Goal: Task Accomplishment & Management: Manage account settings

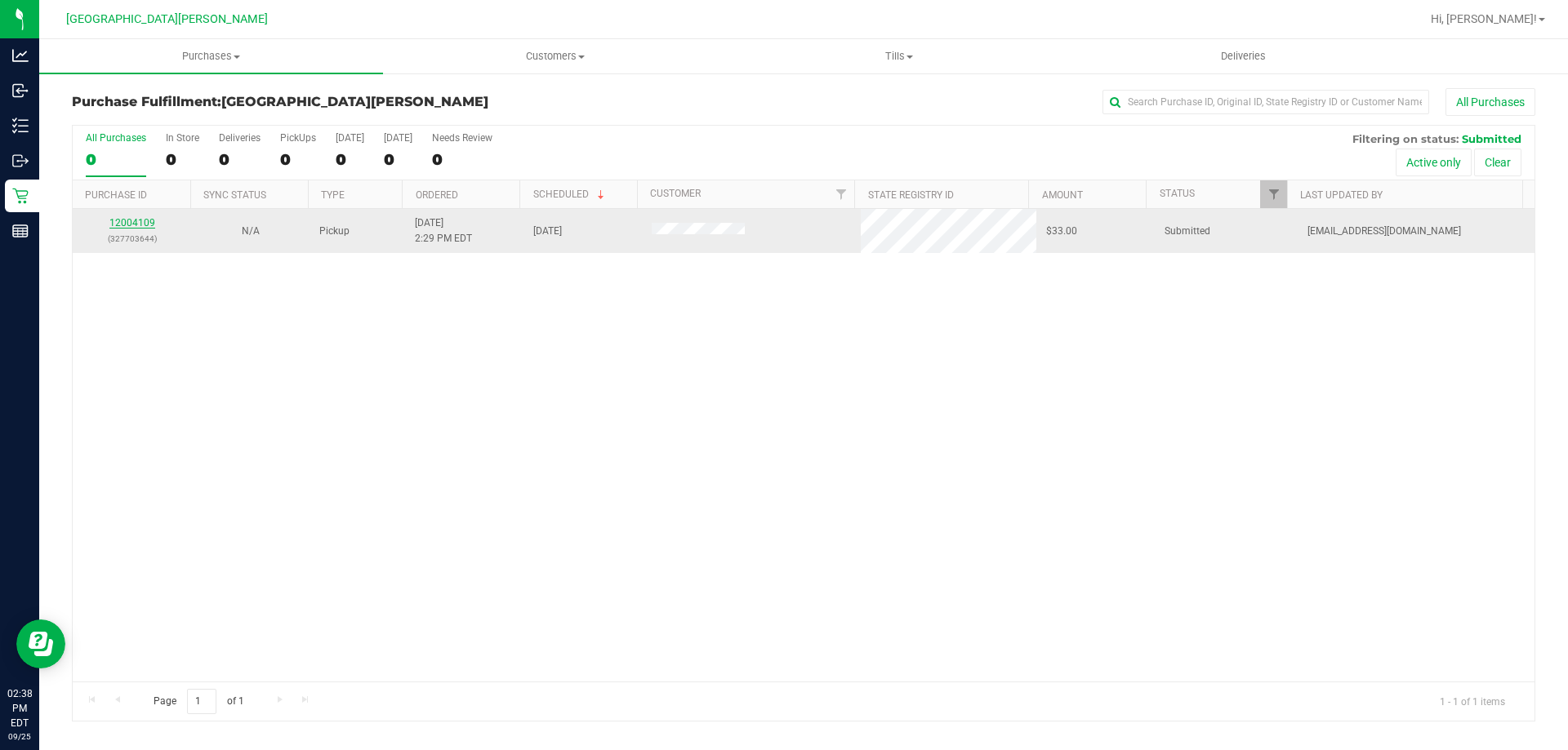
click at [122, 221] on link "12004109" at bounding box center [131, 222] width 46 height 12
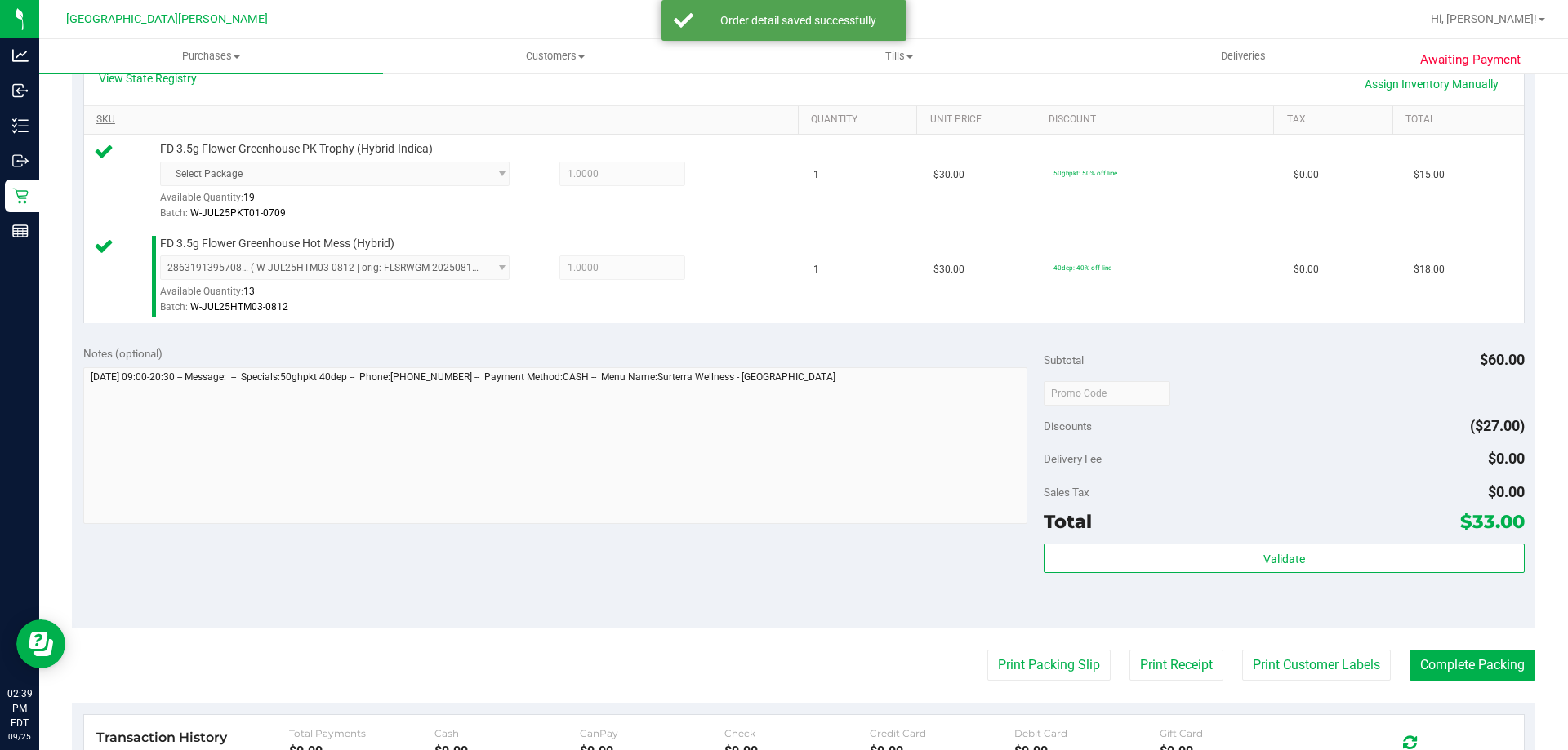
scroll to position [490, 0]
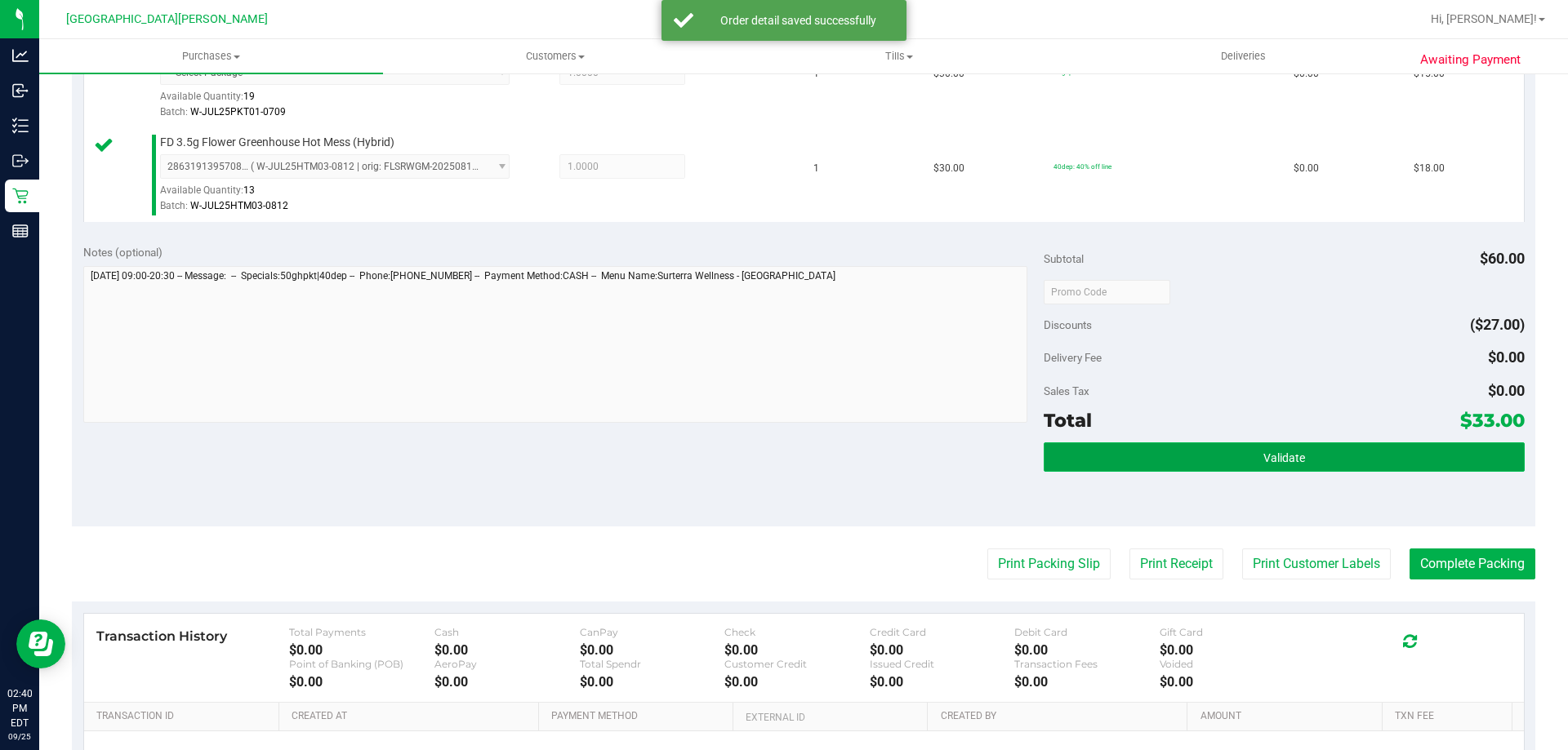
click at [1118, 450] on button "Validate" at bounding box center [1283, 456] width 480 height 30
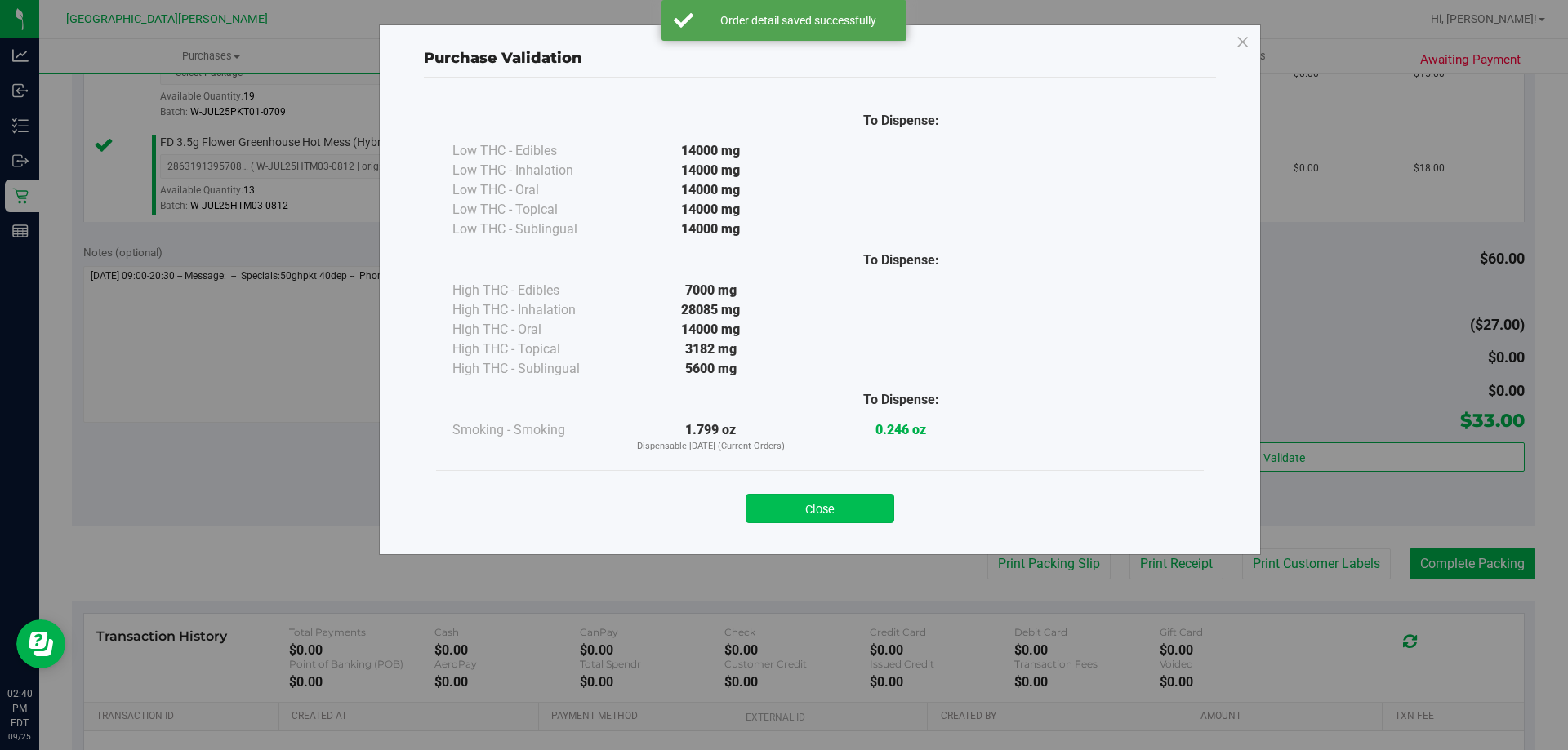
click at [800, 514] on button "Close" at bounding box center [820, 509] width 149 height 30
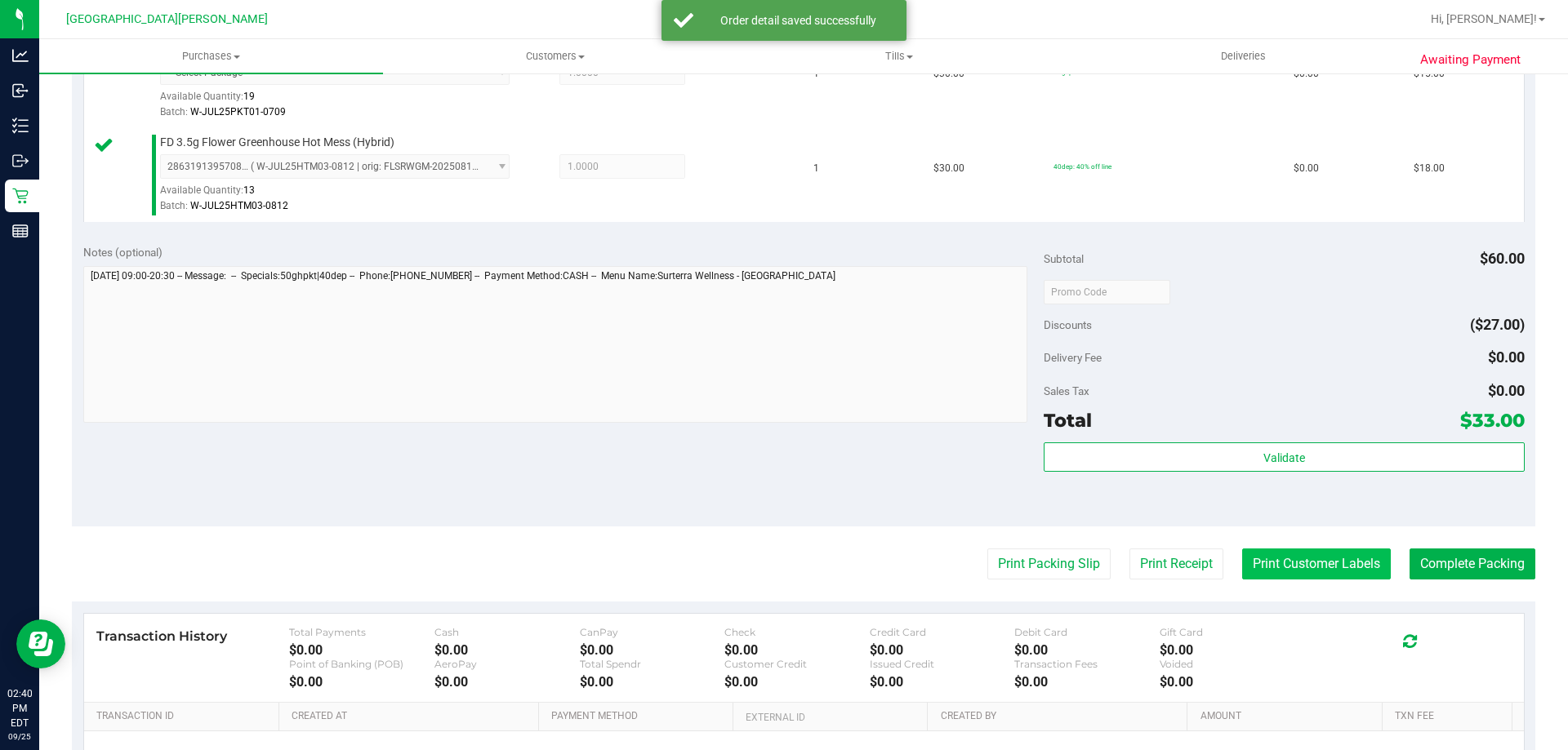
click at [1261, 556] on button "Print Customer Labels" at bounding box center [1316, 564] width 149 height 31
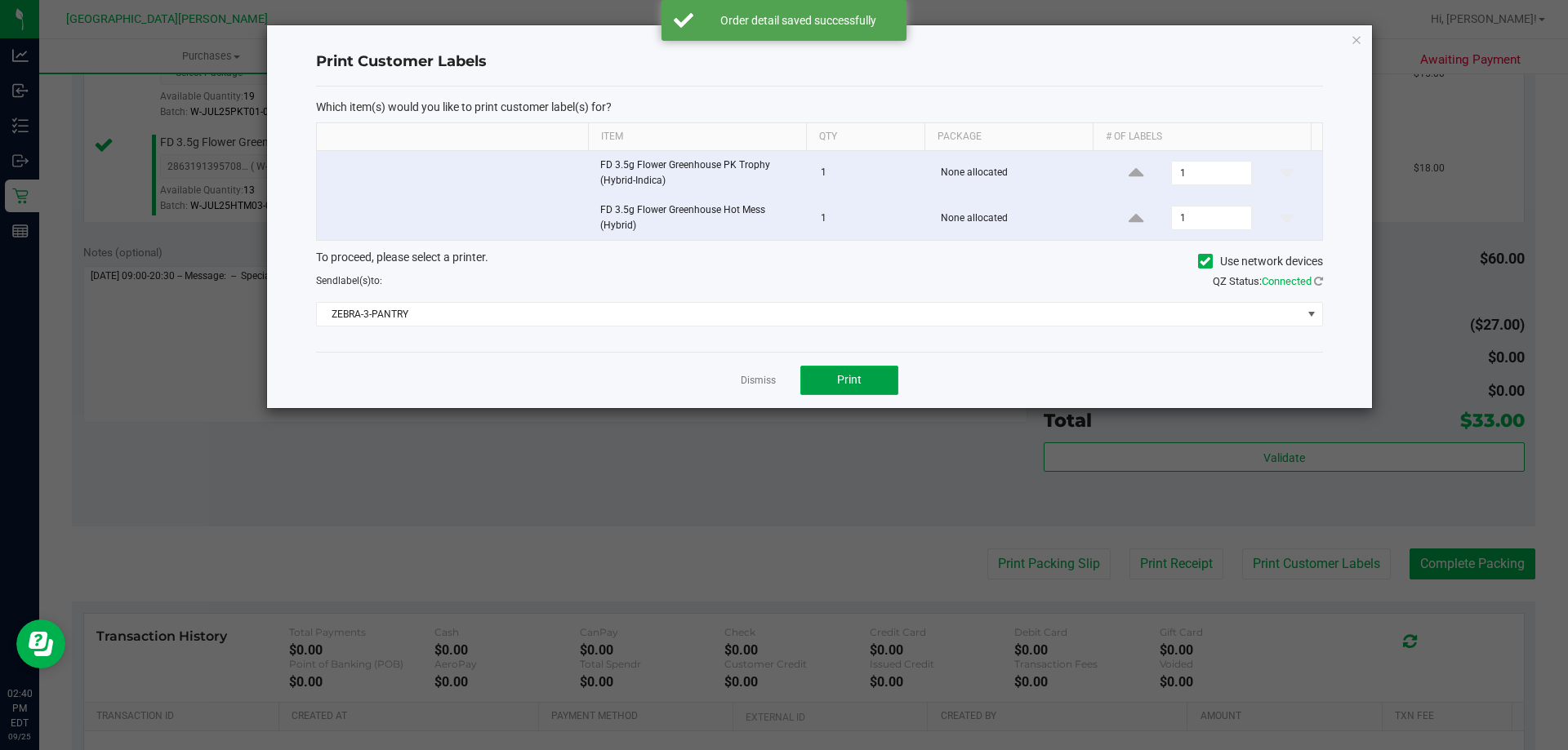
click at [844, 389] on button "Print" at bounding box center [849, 380] width 98 height 30
click at [745, 384] on link "Dismiss" at bounding box center [757, 380] width 35 height 14
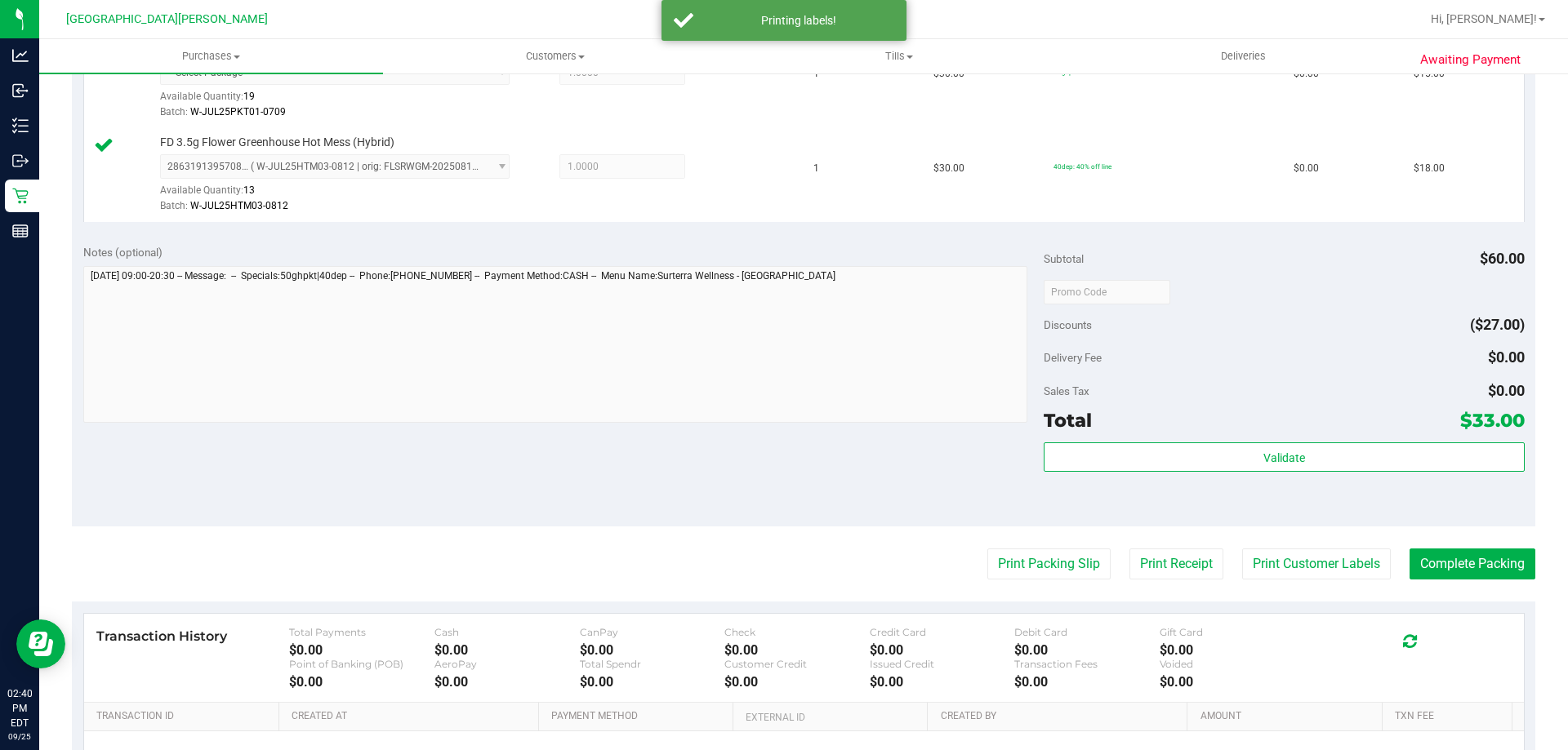
click at [1170, 474] on div "Validate" at bounding box center [1283, 479] width 480 height 74
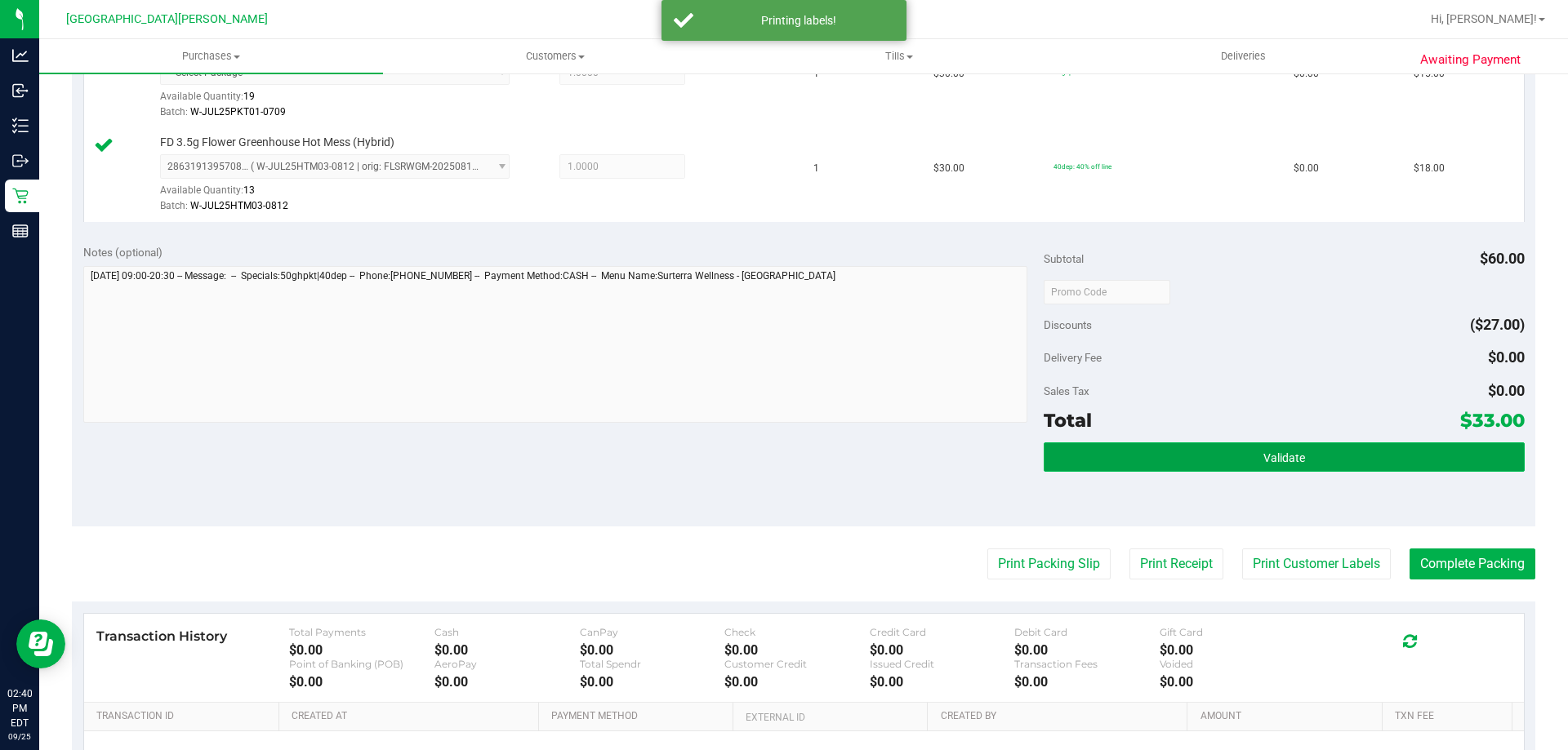
click at [1171, 468] on button "Validate" at bounding box center [1283, 456] width 480 height 30
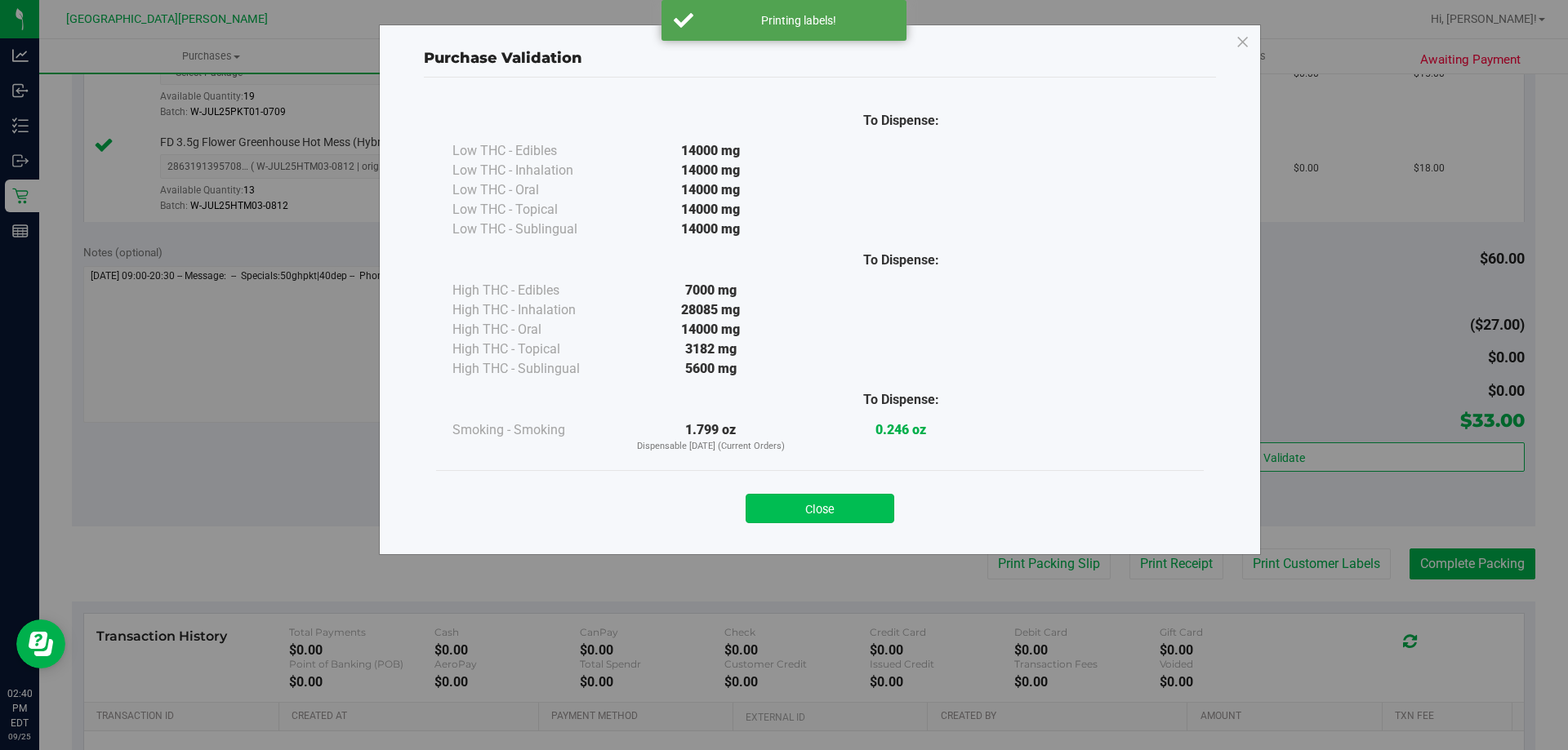
click at [882, 512] on button "Close" at bounding box center [820, 509] width 149 height 30
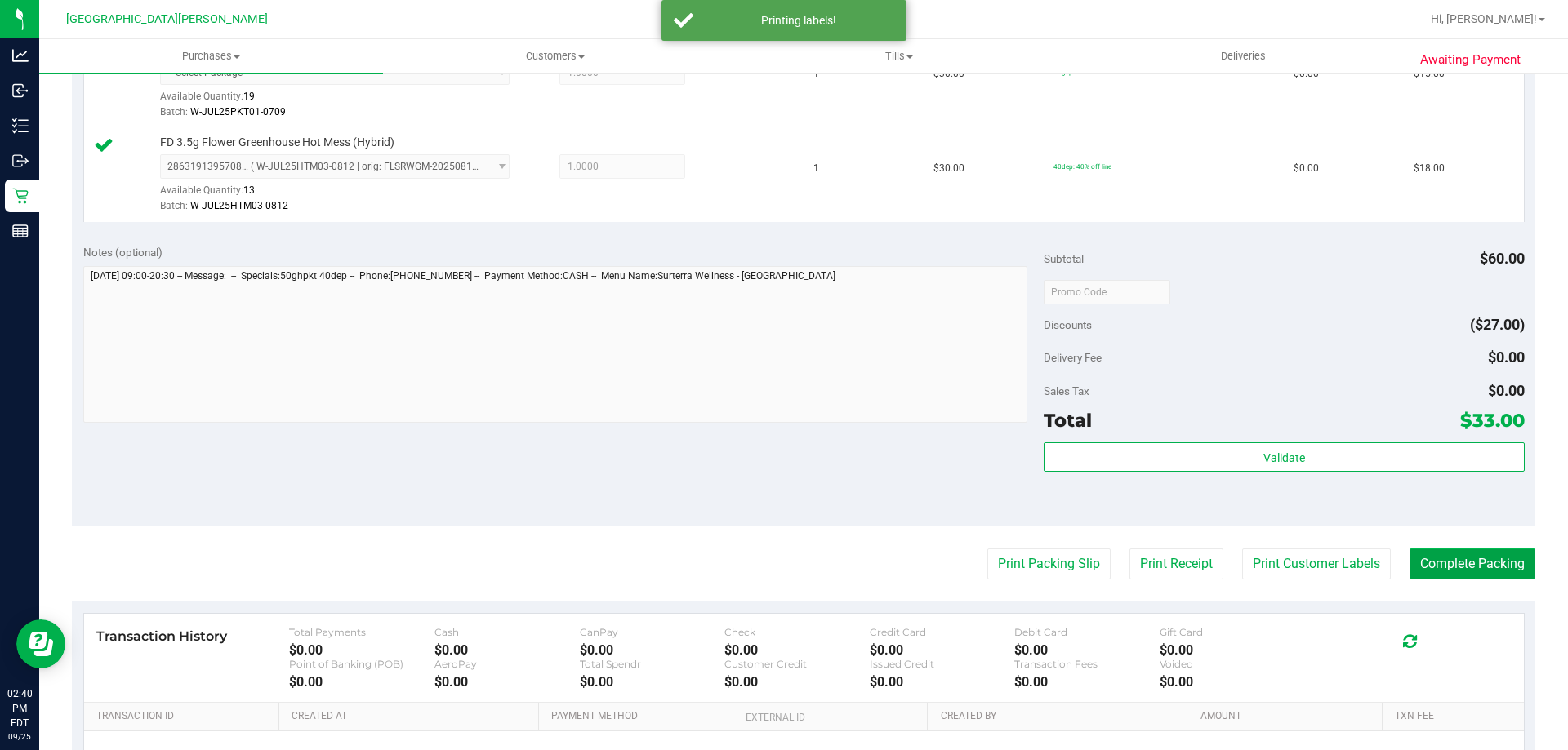
click at [1447, 567] on button "Complete Packing" at bounding box center [1473, 564] width 126 height 31
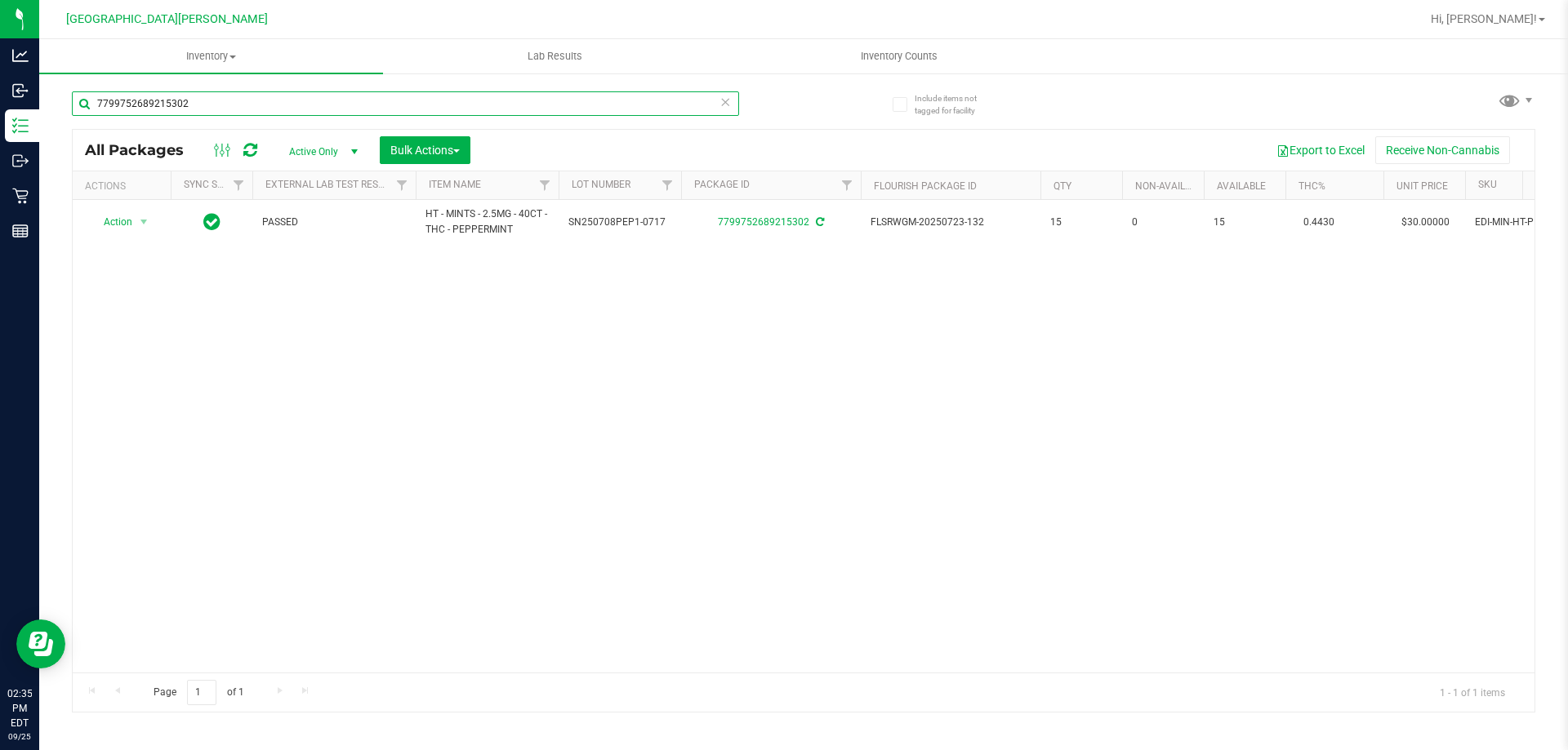
click at [190, 96] on input "7799752689215302" at bounding box center [405, 104] width 667 height 24
type input "7"
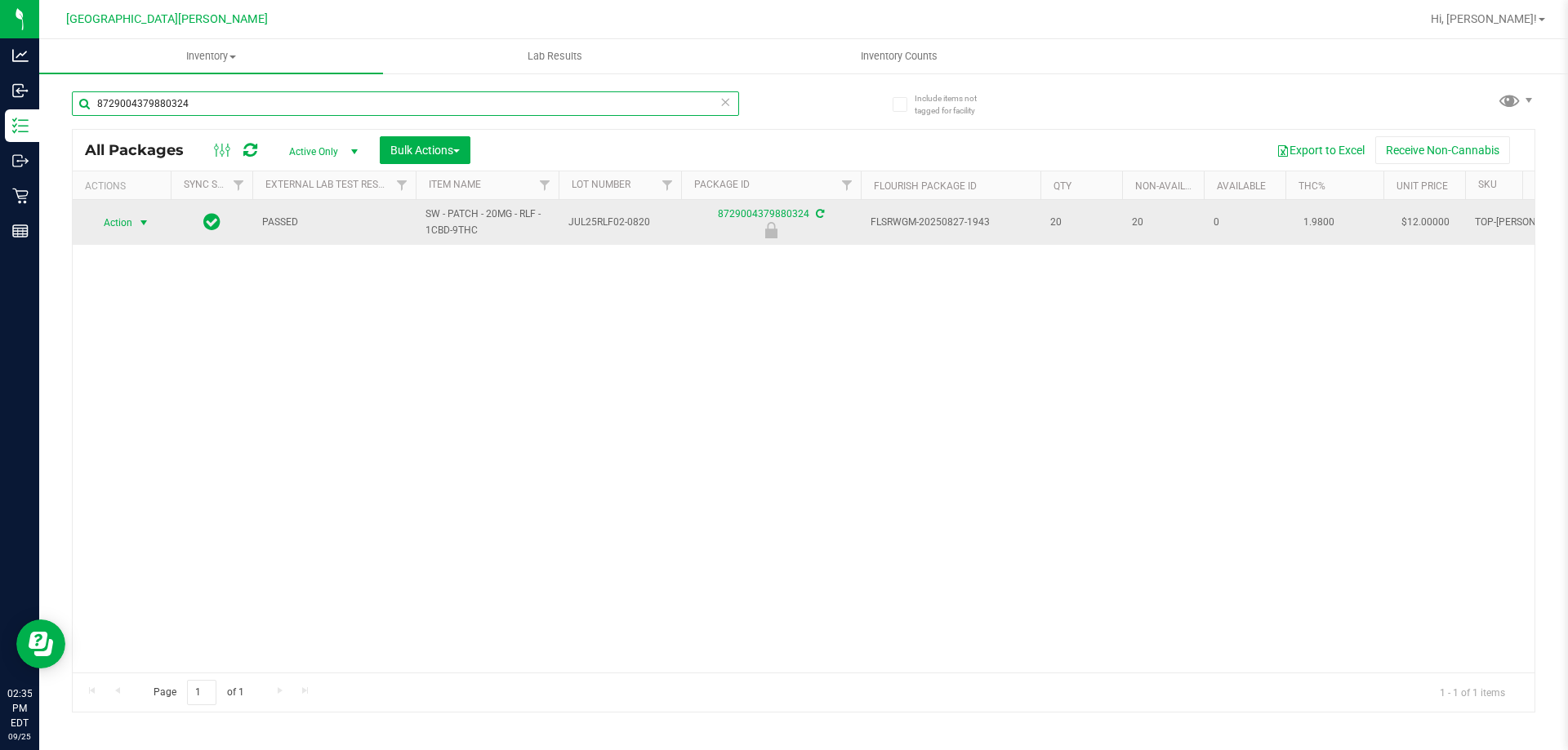
type input "8729004379880324"
click at [145, 218] on span "select" at bounding box center [143, 222] width 14 height 14
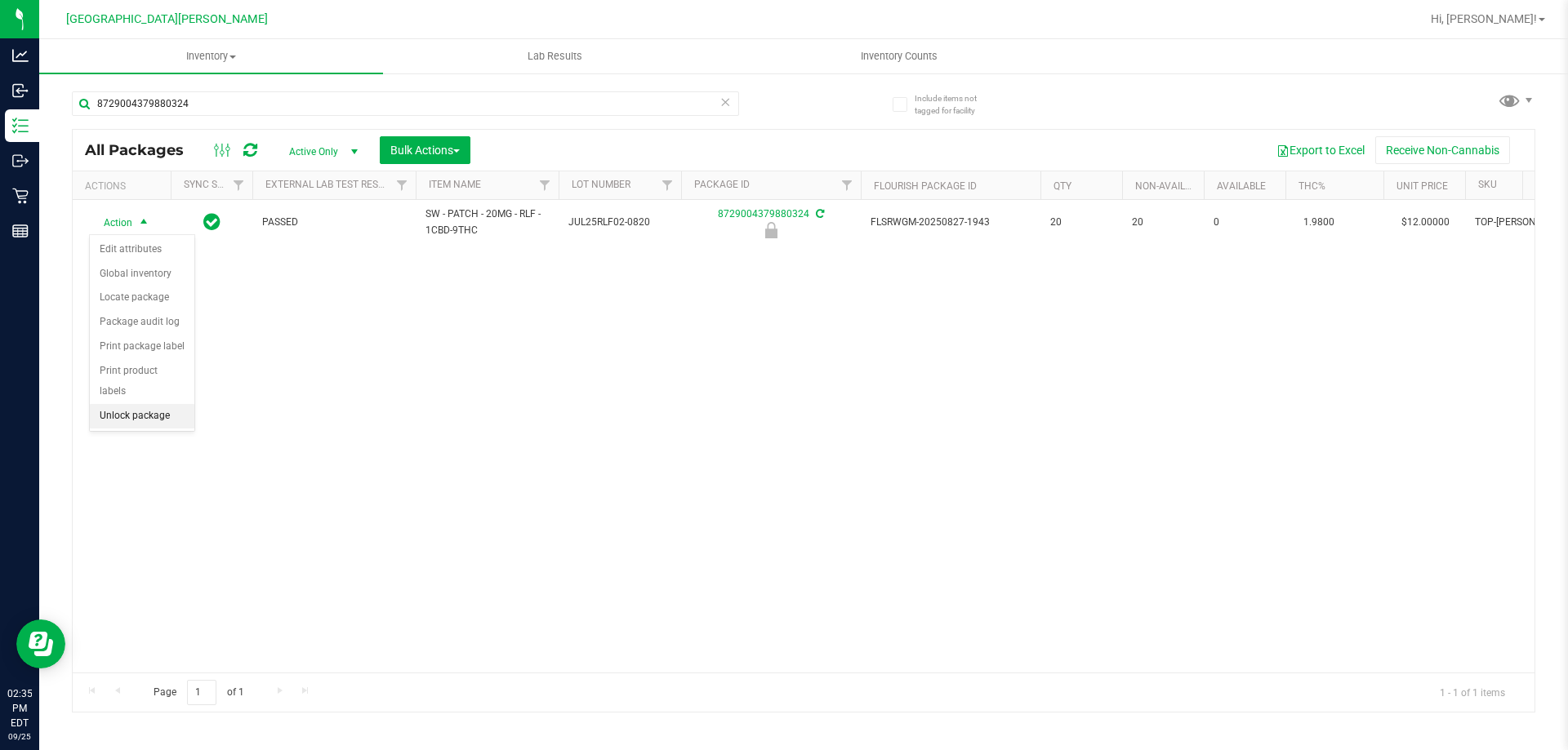
click at [144, 404] on li "Unlock package" at bounding box center [142, 416] width 104 height 24
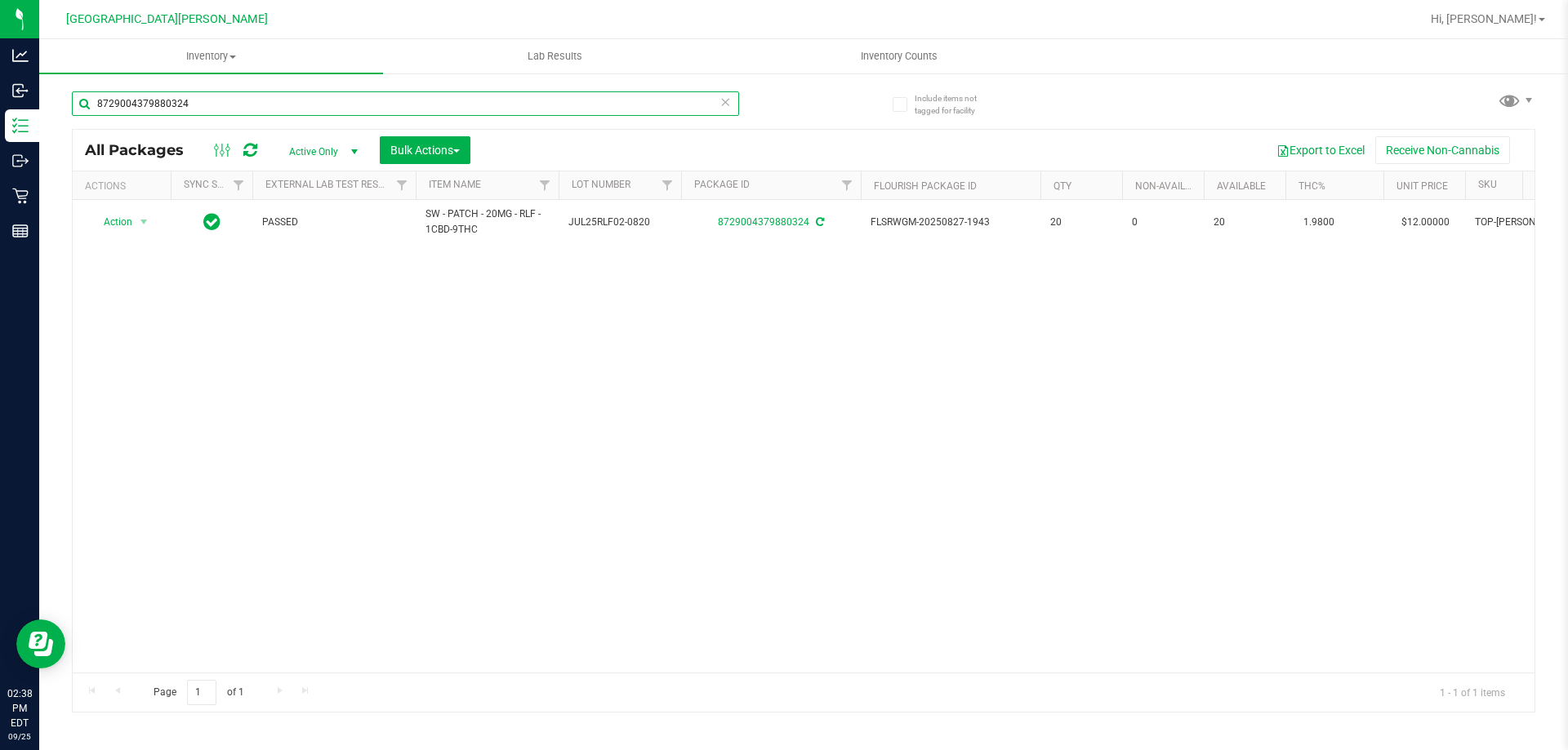
click at [226, 109] on input "8729004379880324" at bounding box center [405, 104] width 667 height 24
type input "8"
type input "9472862021399788"
click at [141, 224] on span "select" at bounding box center [143, 222] width 14 height 14
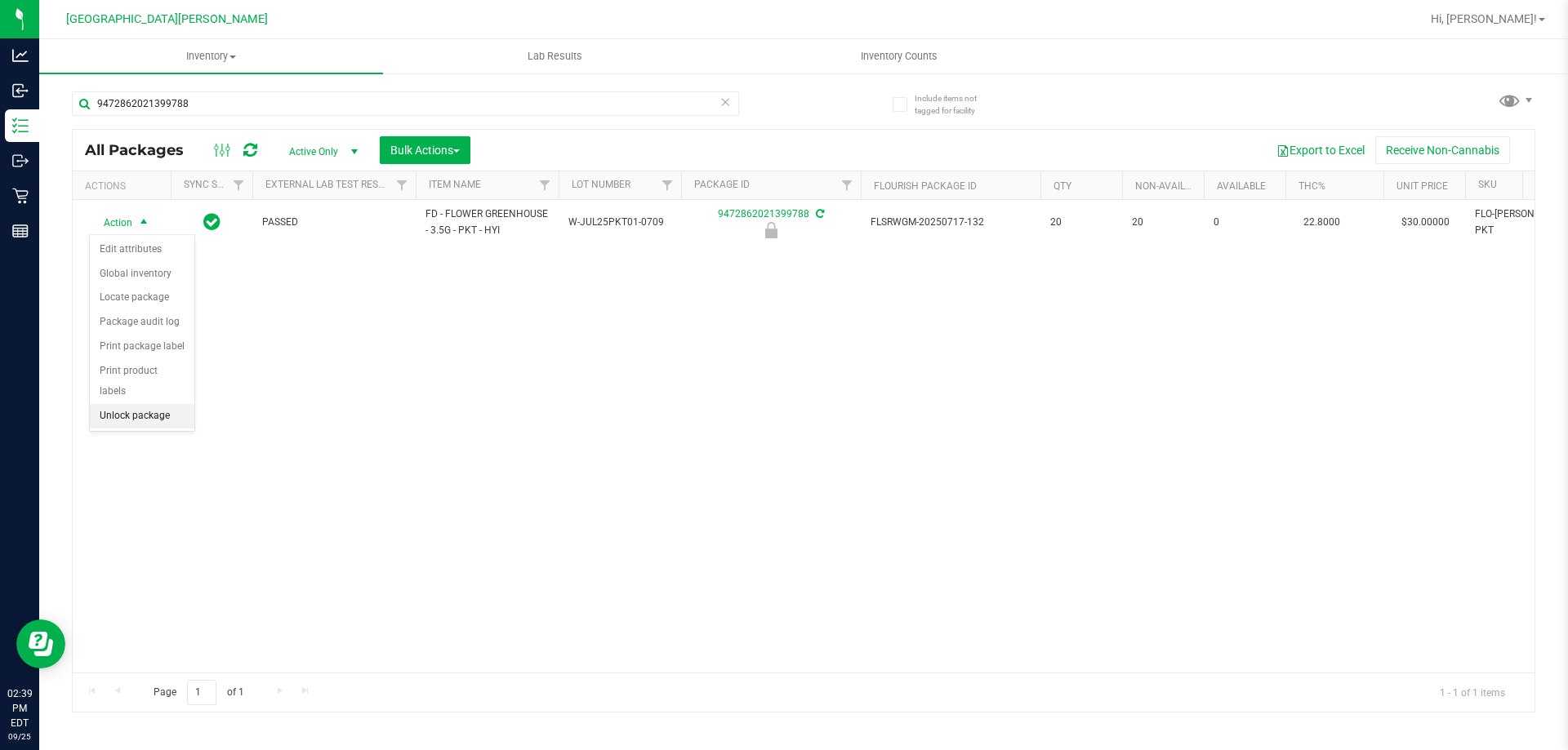
click at [151, 404] on li "Unlock package" at bounding box center [142, 416] width 104 height 24
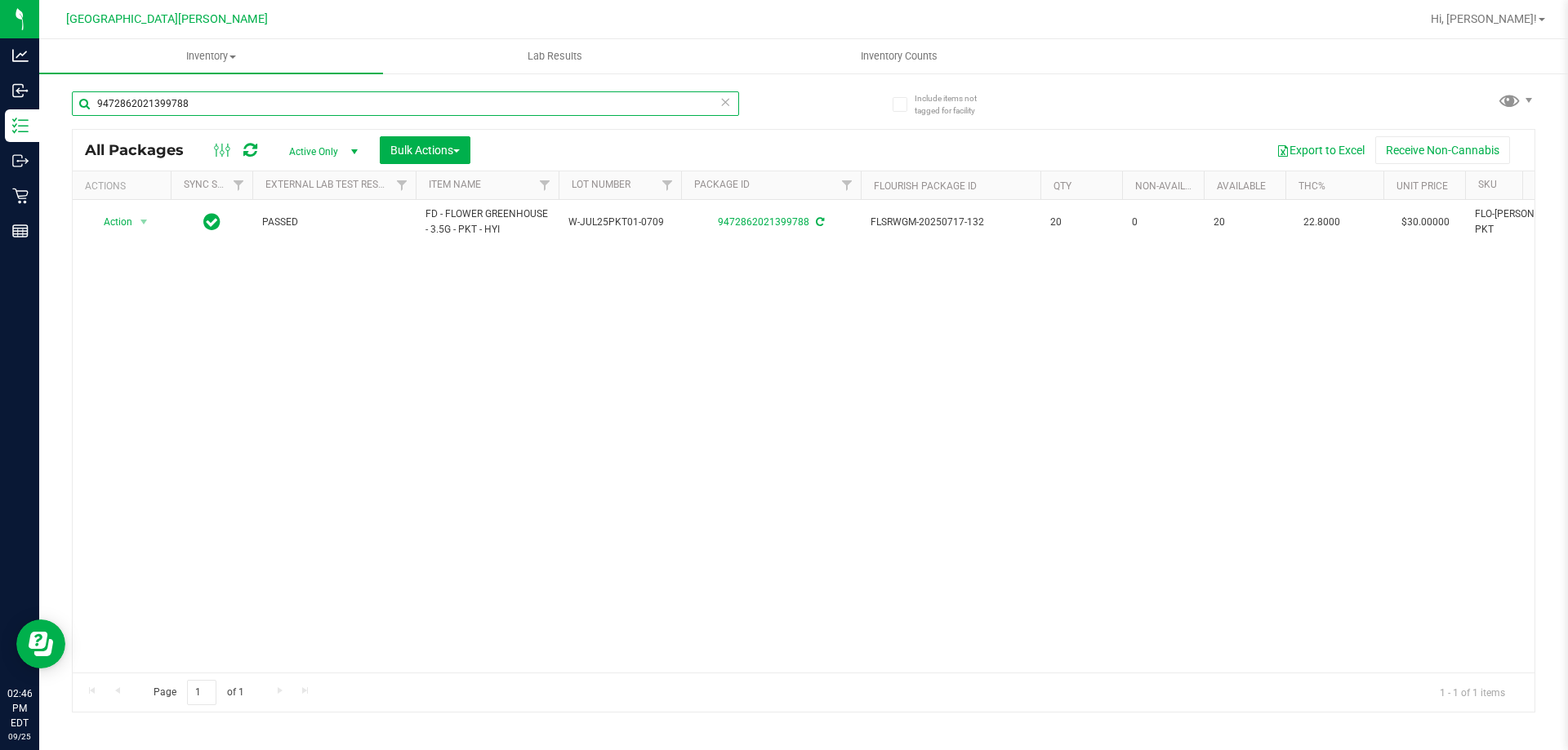
click at [231, 95] on input "9472862021399788" at bounding box center [405, 104] width 667 height 24
type input "9"
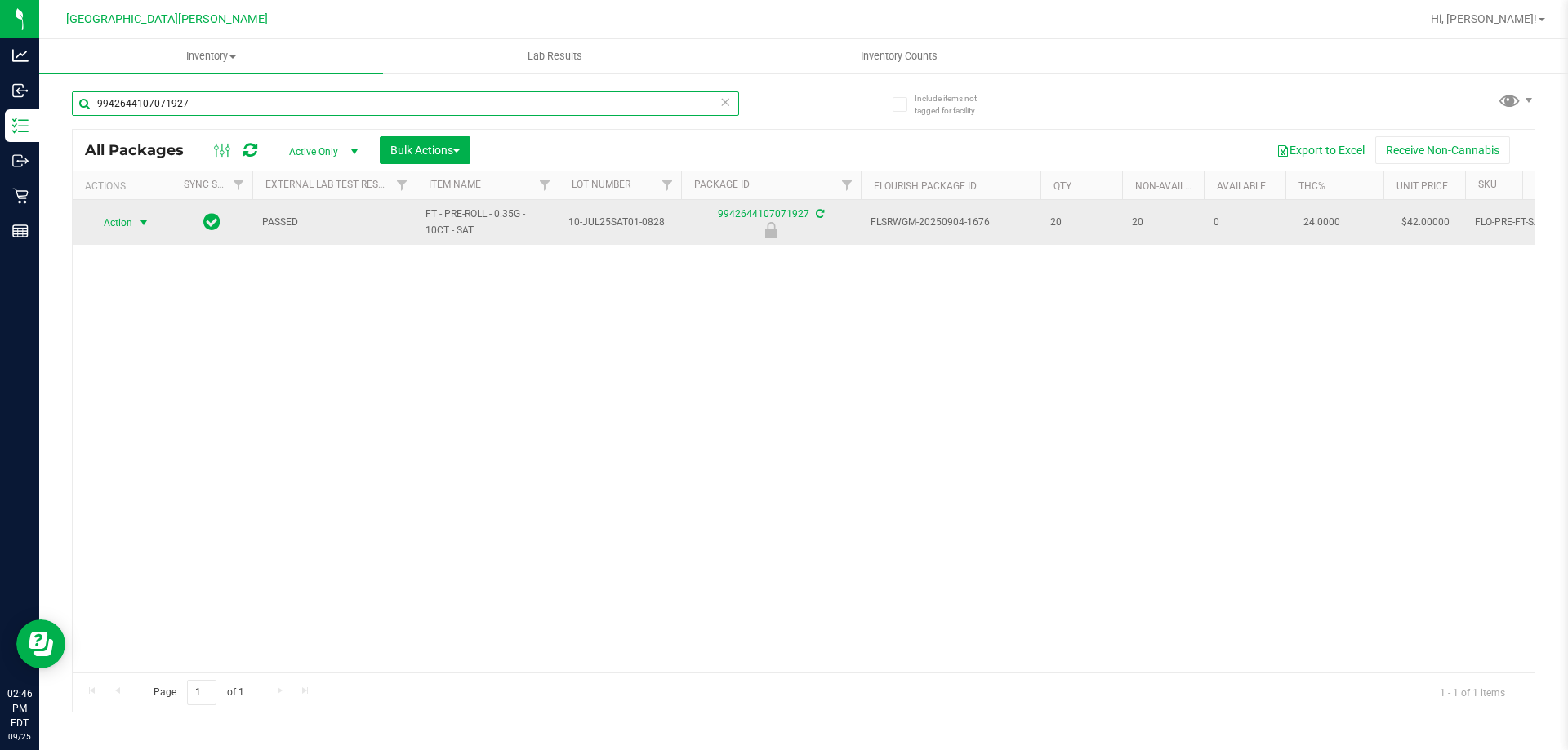
type input "9942644107071927"
click at [122, 221] on span "Action" at bounding box center [111, 222] width 44 height 23
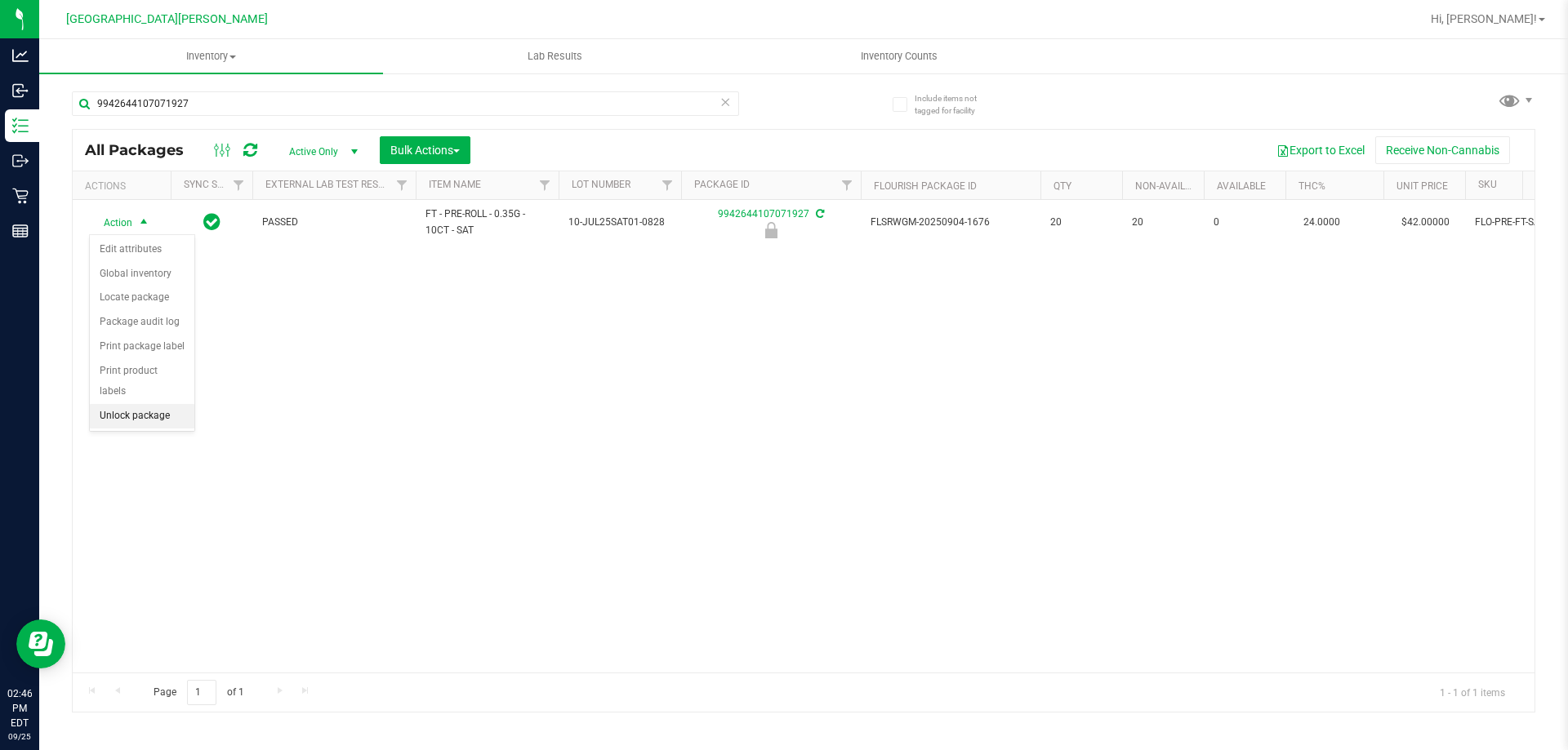
click at [129, 404] on li "Unlock package" at bounding box center [142, 416] width 104 height 24
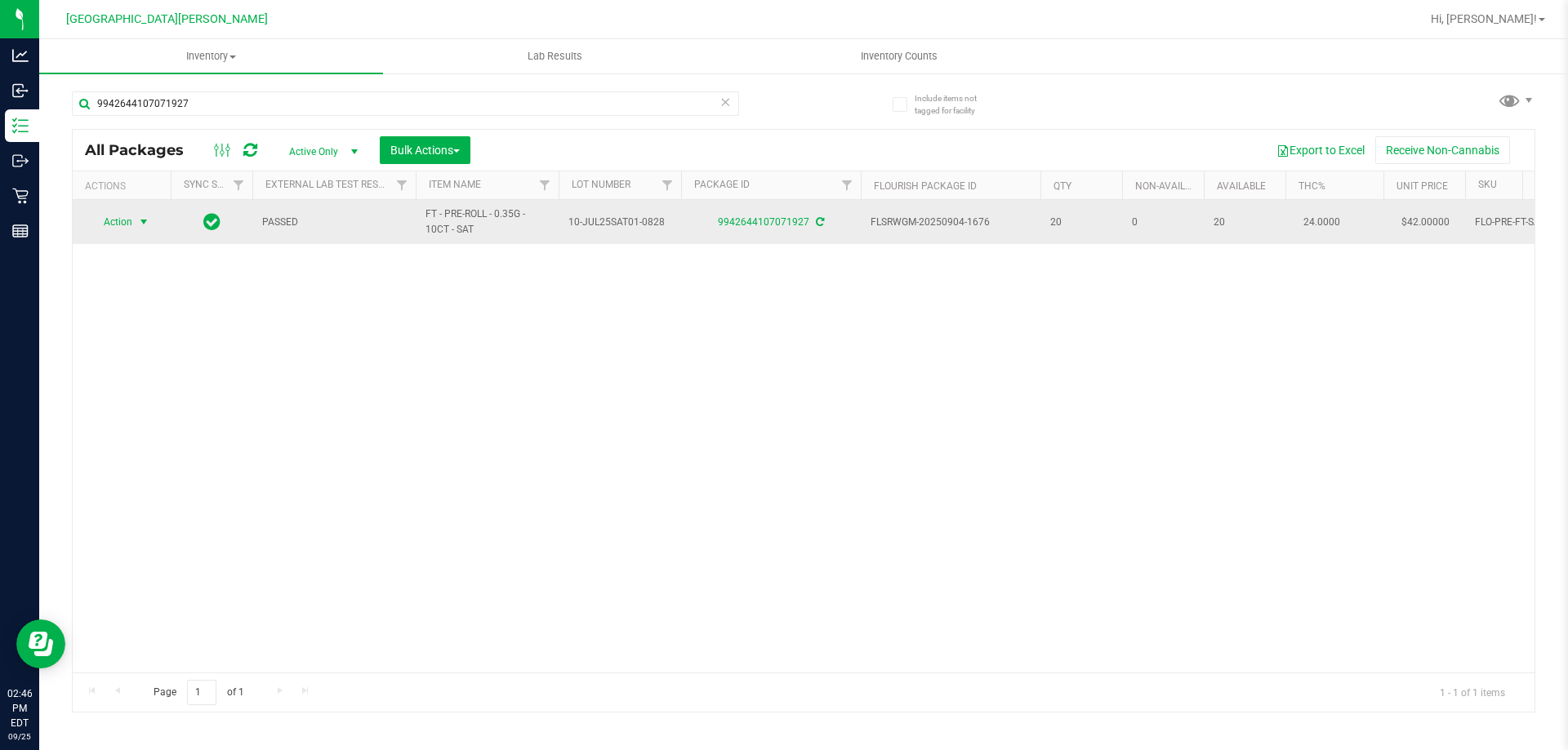
click at [141, 221] on span "select" at bounding box center [143, 221] width 14 height 14
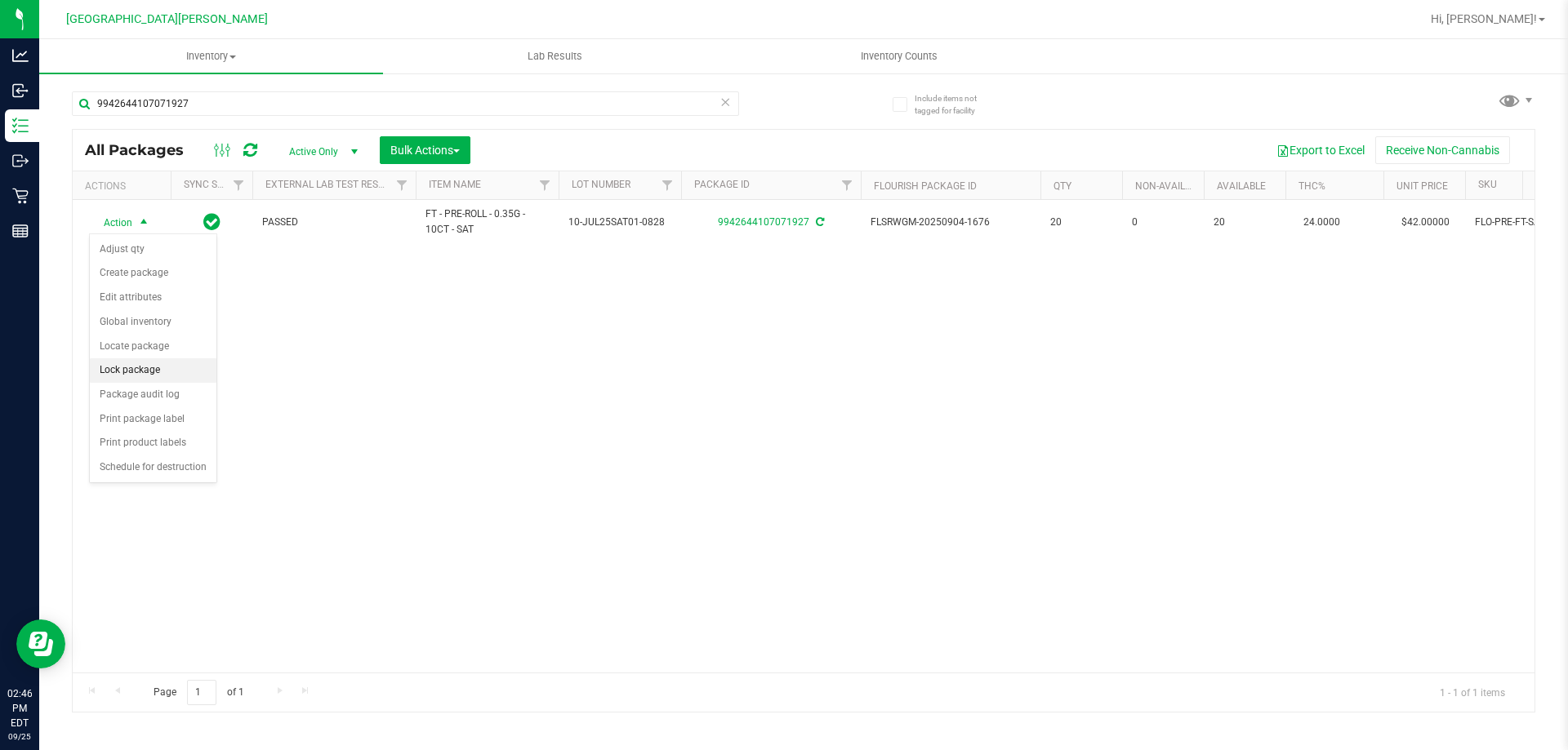
click at [131, 373] on li "Lock package" at bounding box center [153, 370] width 127 height 24
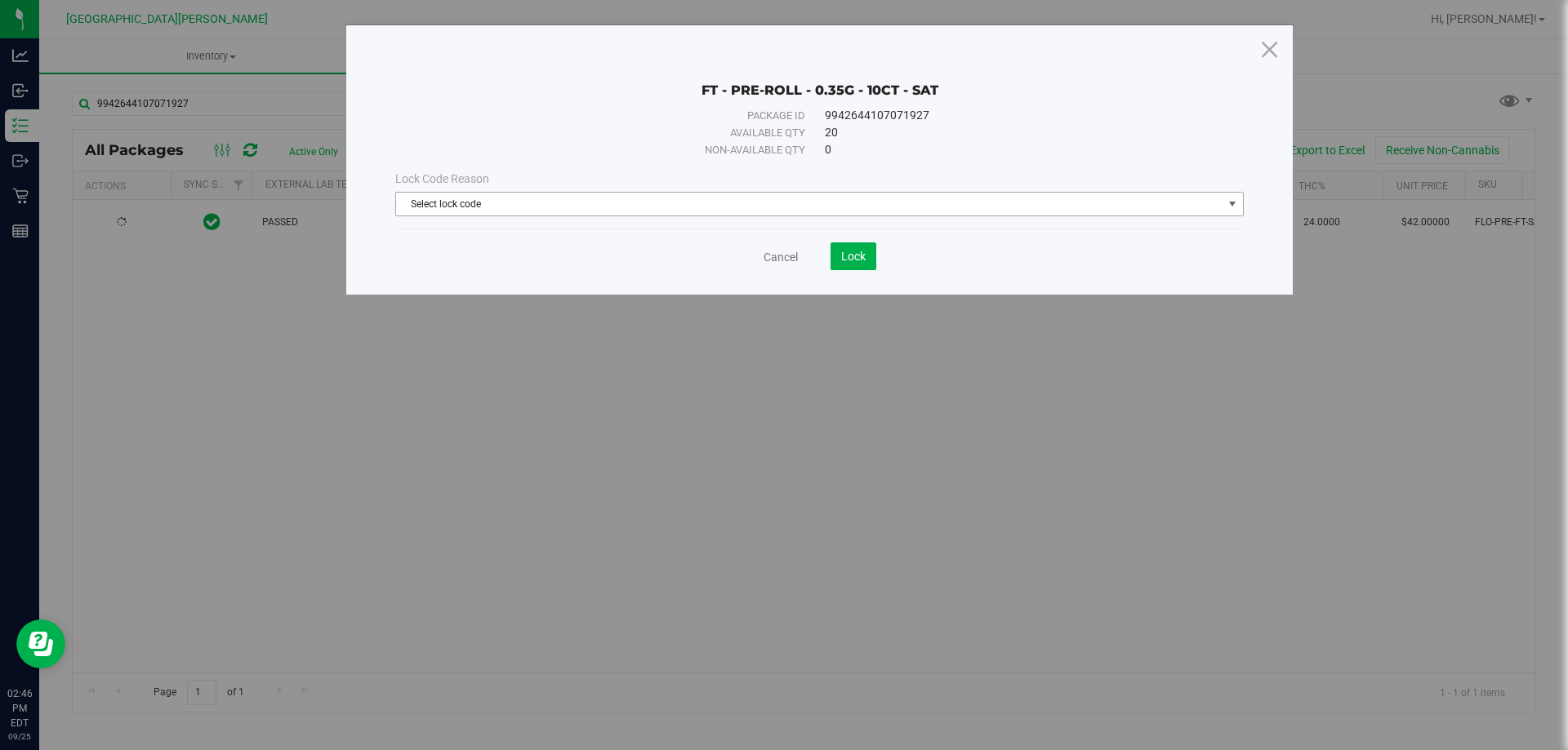
click at [422, 197] on span "Select lock code" at bounding box center [810, 203] width 827 height 23
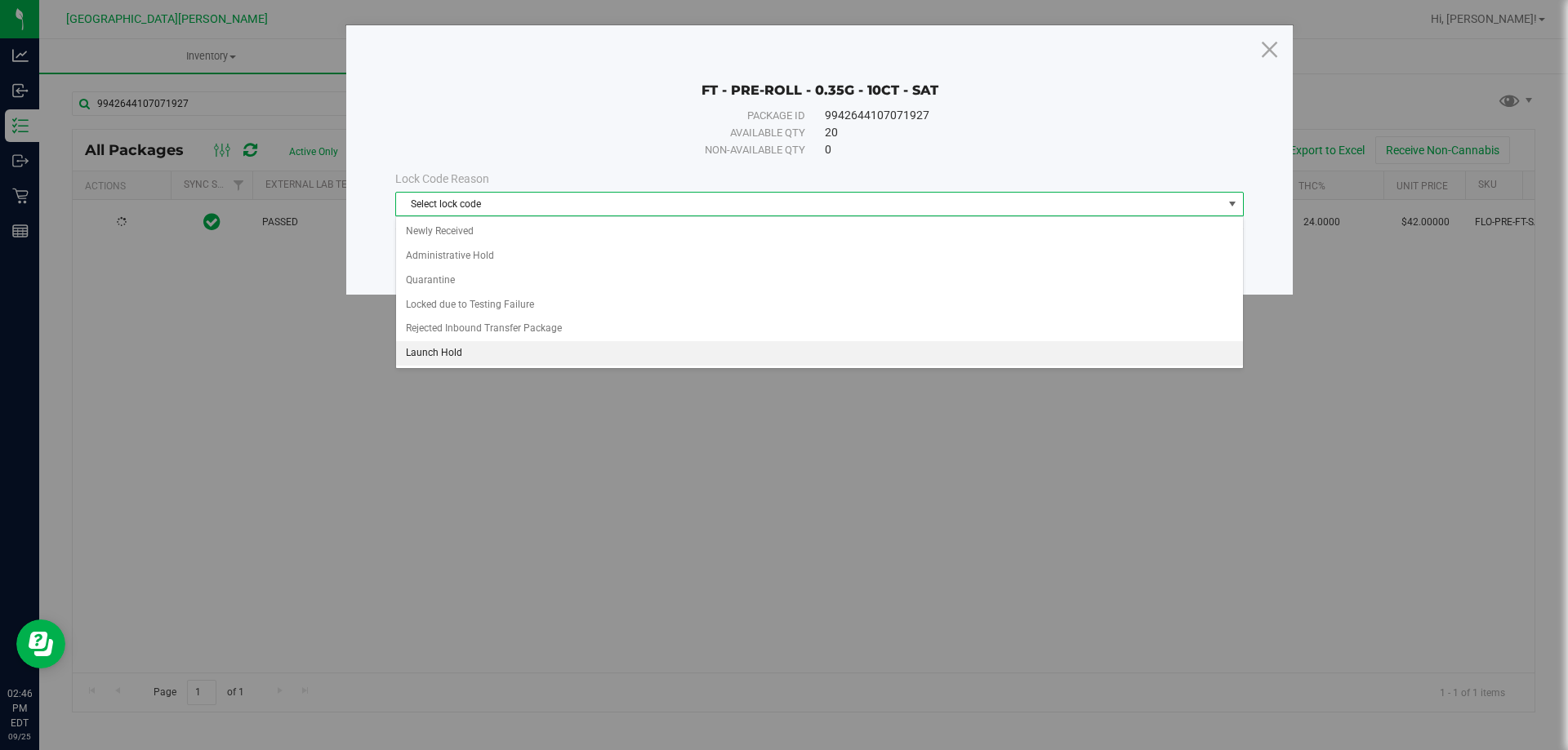
click at [415, 354] on li "Launch Hold" at bounding box center [820, 353] width 847 height 24
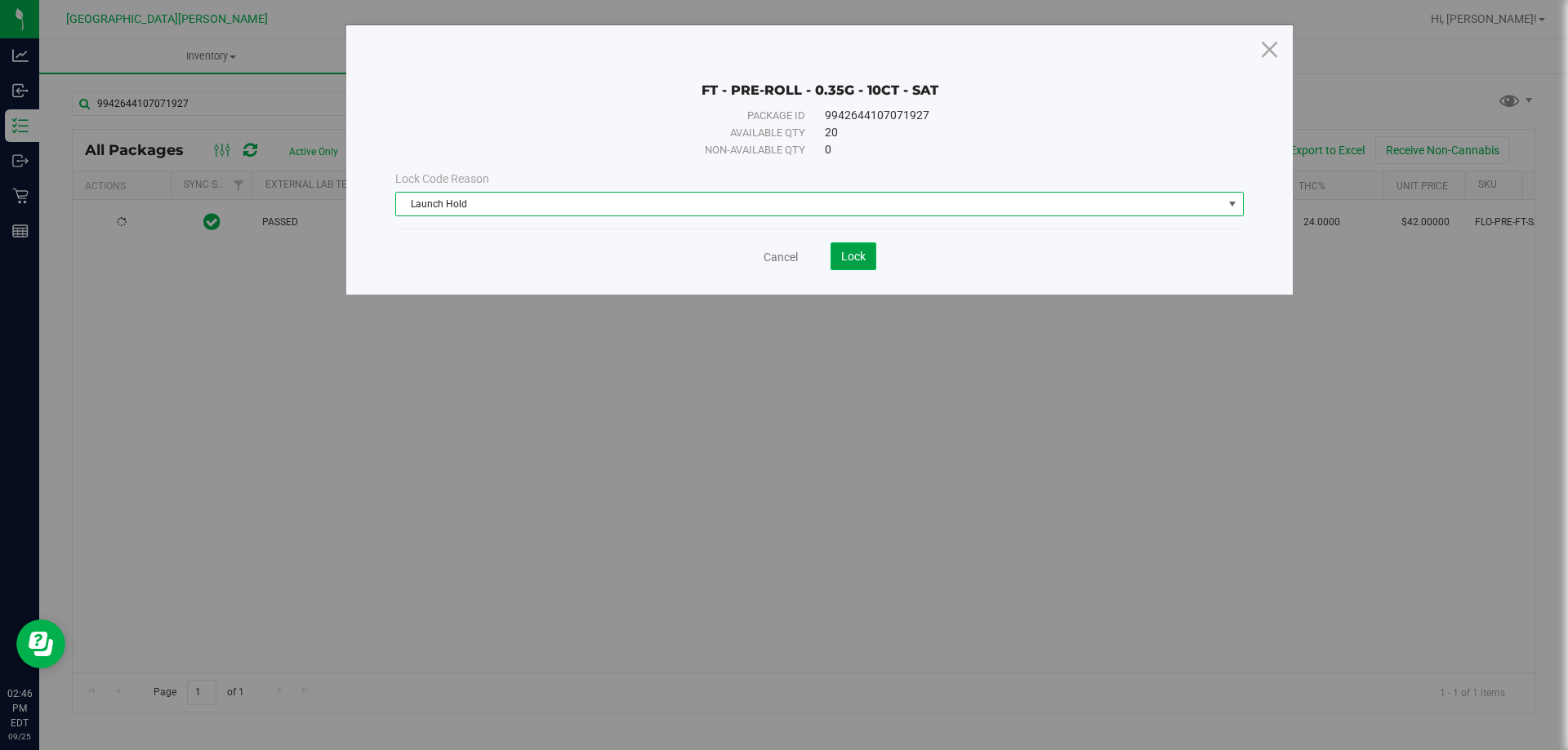
click at [857, 267] on button "Lock" at bounding box center [853, 256] width 46 height 28
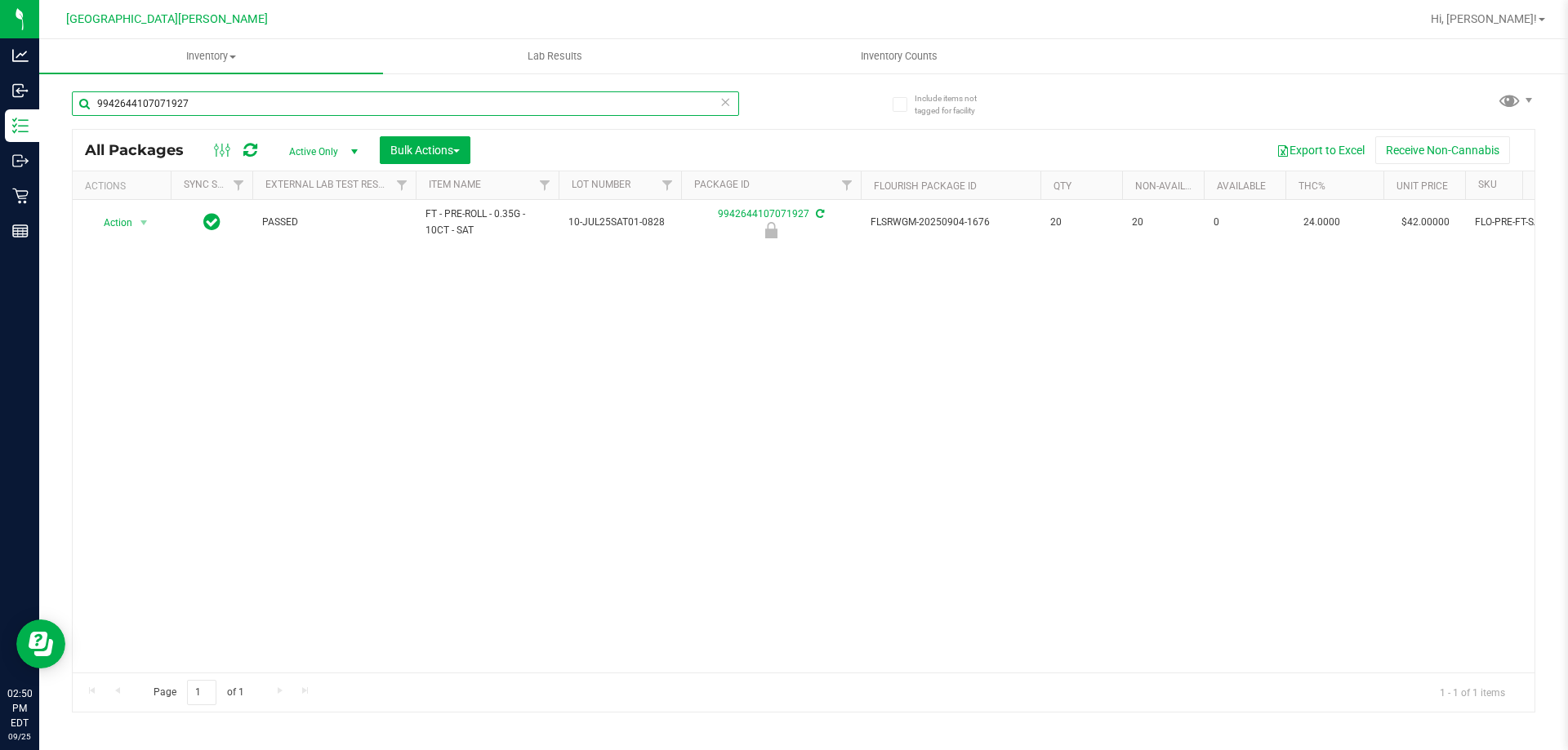
click at [240, 109] on input "9942644107071927" at bounding box center [405, 104] width 667 height 24
type input "9"
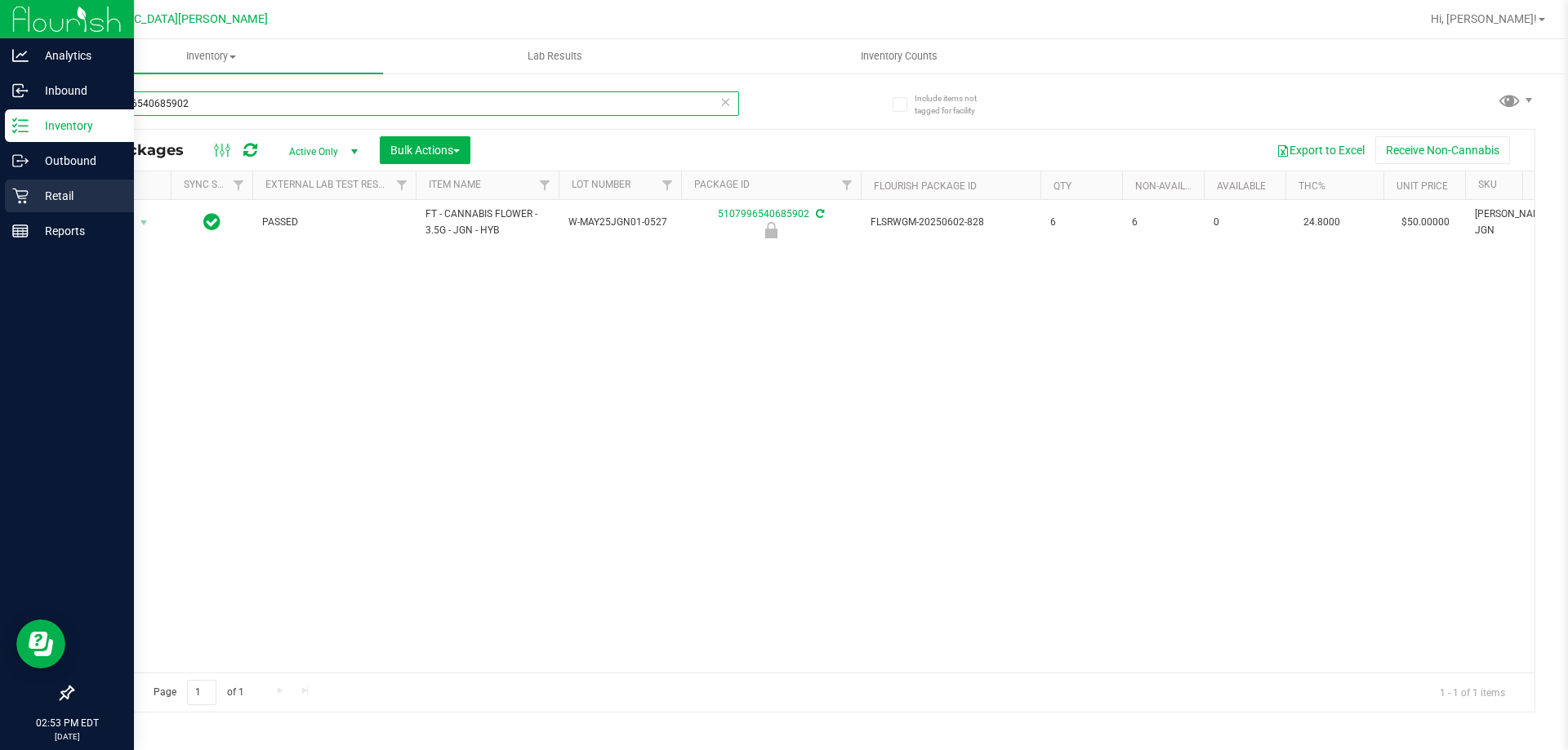
type input "5107996540685902"
drag, startPoint x: 38, startPoint y: 199, endPoint x: 54, endPoint y: 196, distance: 16.3
click at [39, 198] on p "Retail" at bounding box center [77, 196] width 98 height 20
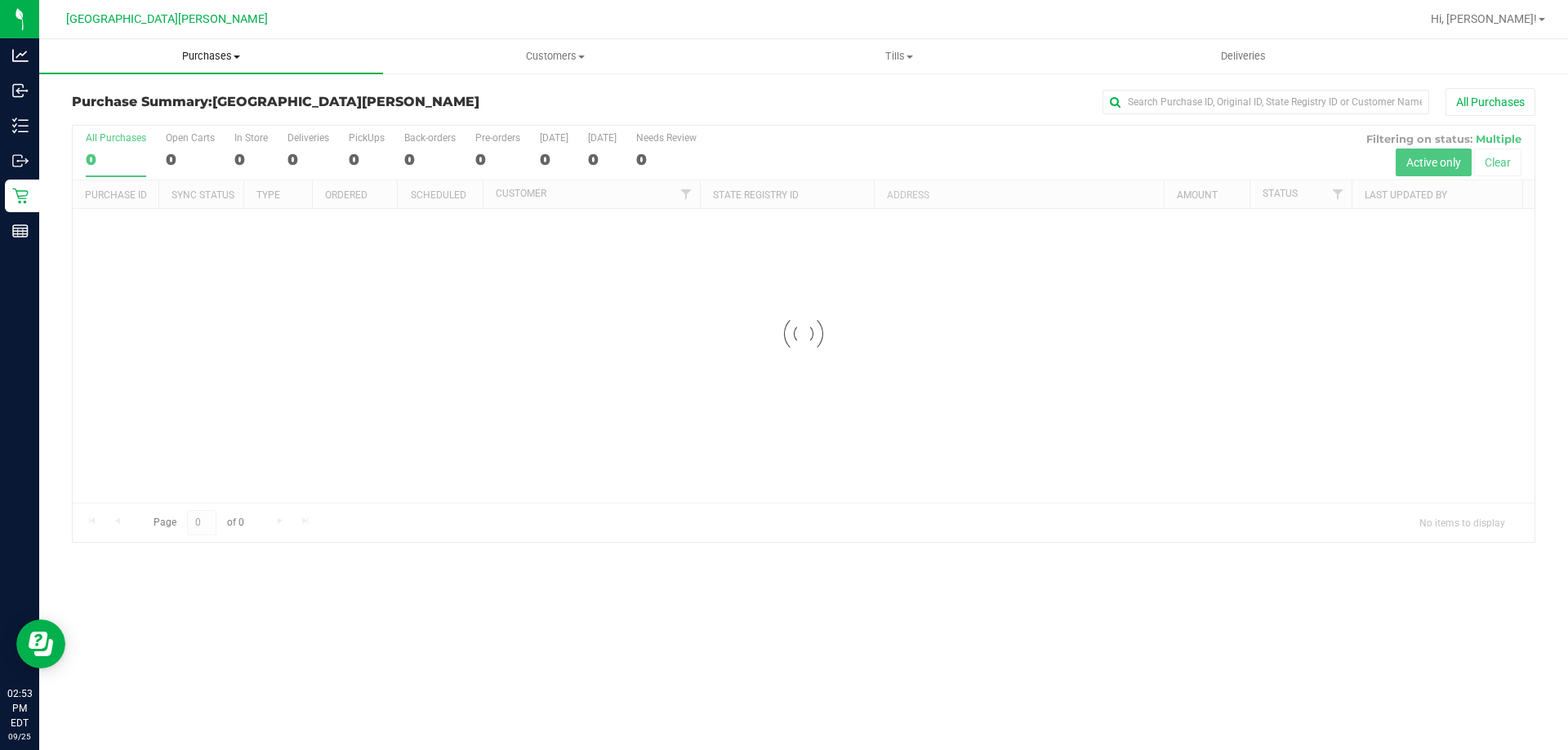
click at [240, 60] on span "Purchases" at bounding box center [212, 56] width 344 height 14
click at [126, 122] on span "Fulfillment" at bounding box center [90, 117] width 101 height 14
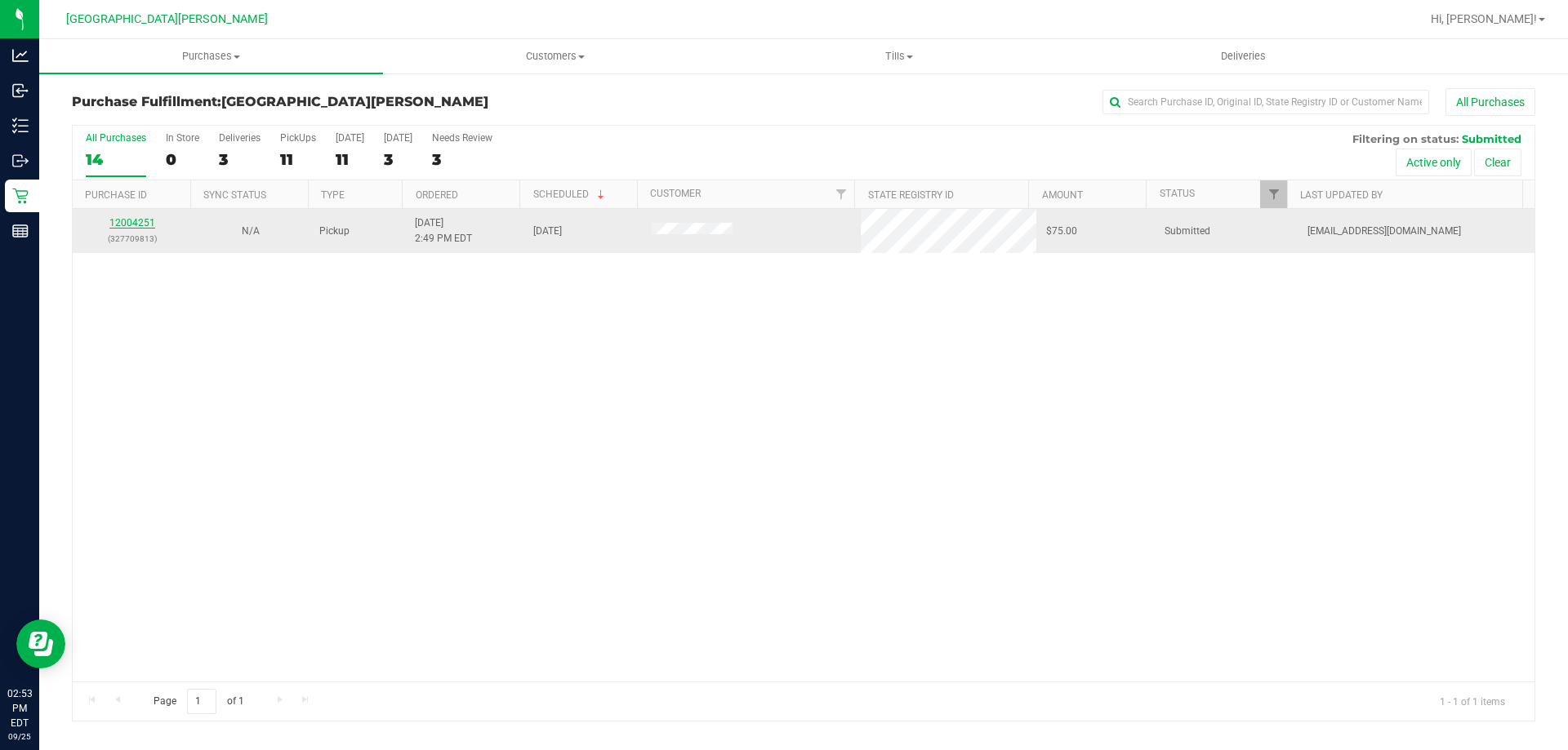
click at [120, 221] on link "12004251" at bounding box center [131, 222] width 46 height 12
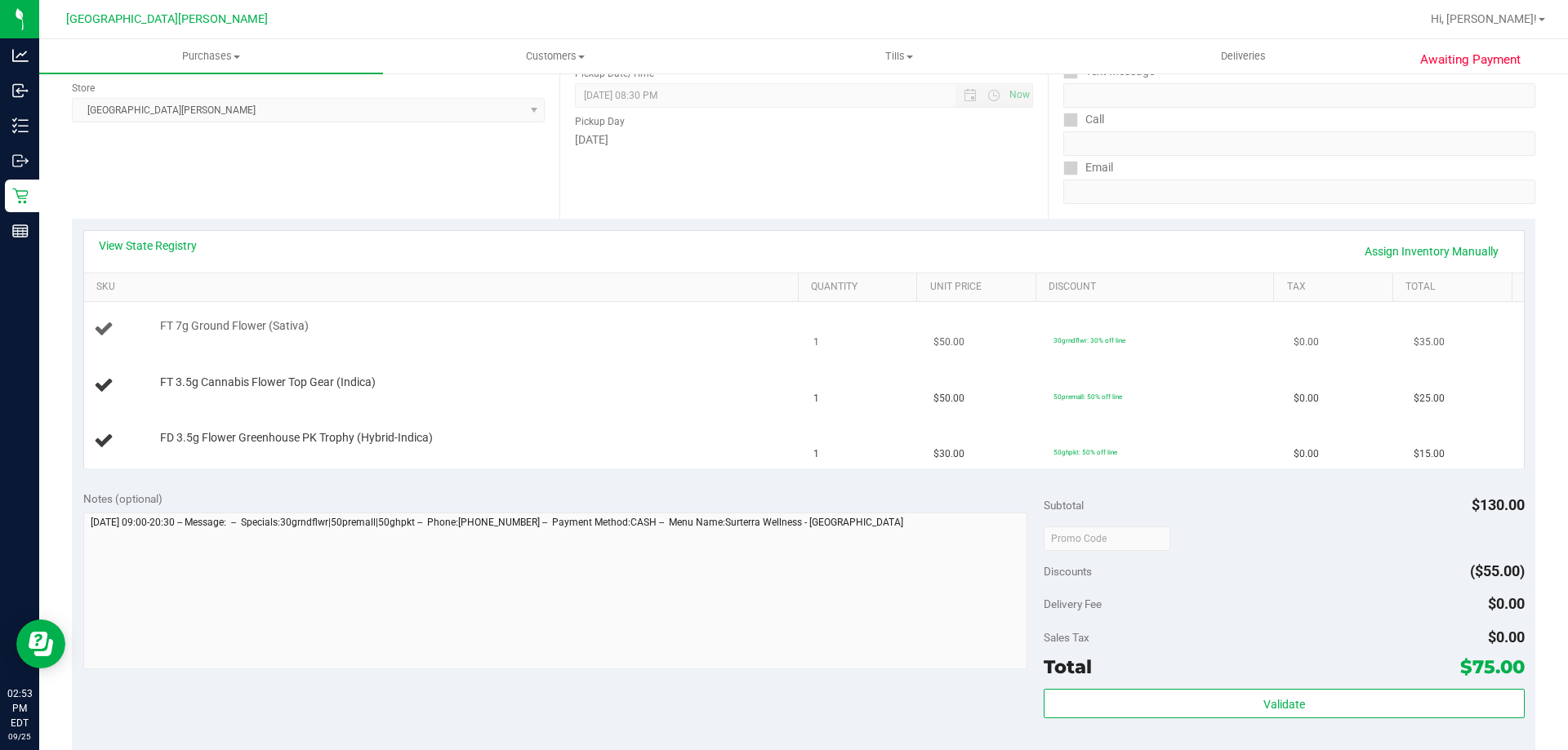
scroll to position [245, 0]
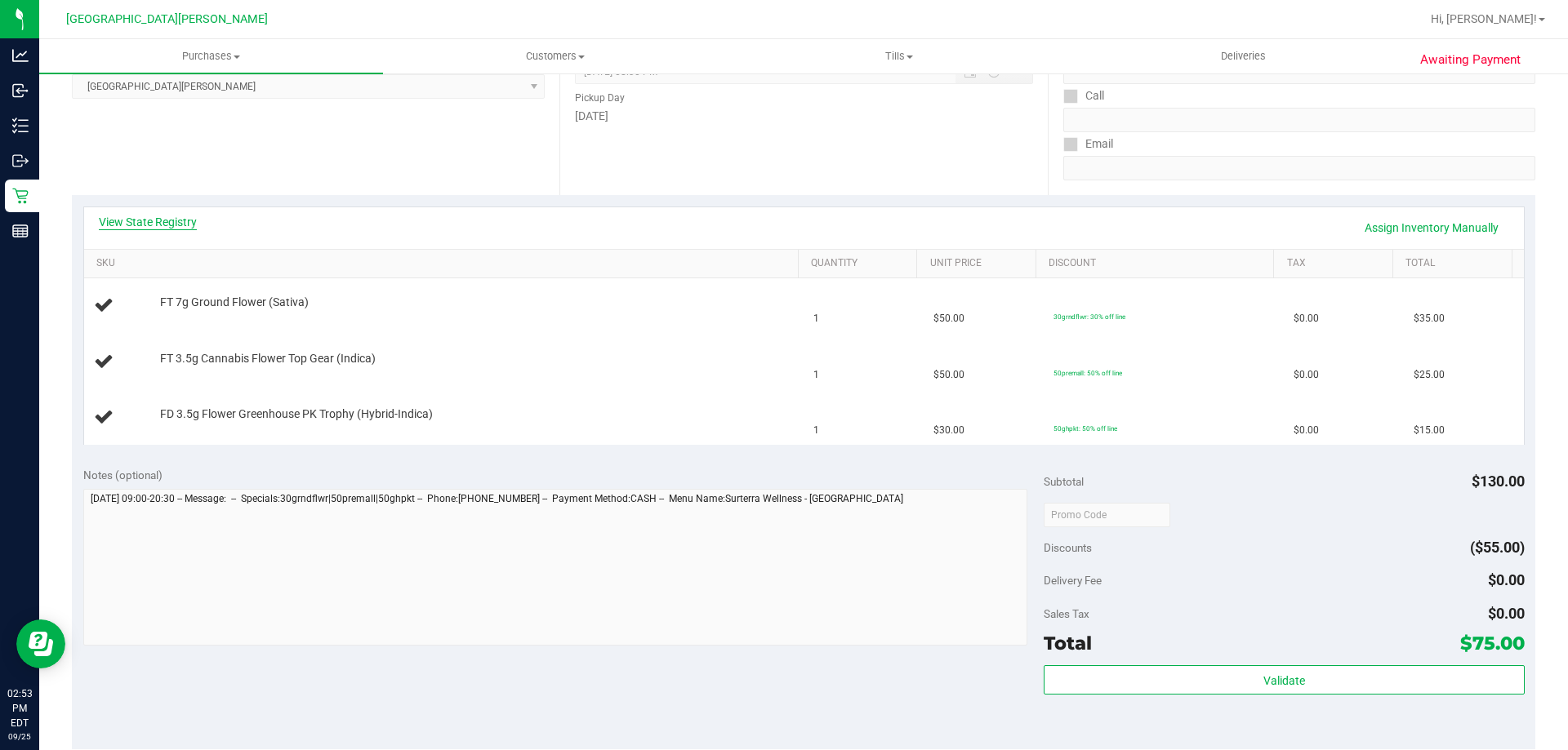
click at [162, 220] on link "View State Registry" at bounding box center [148, 222] width 98 height 16
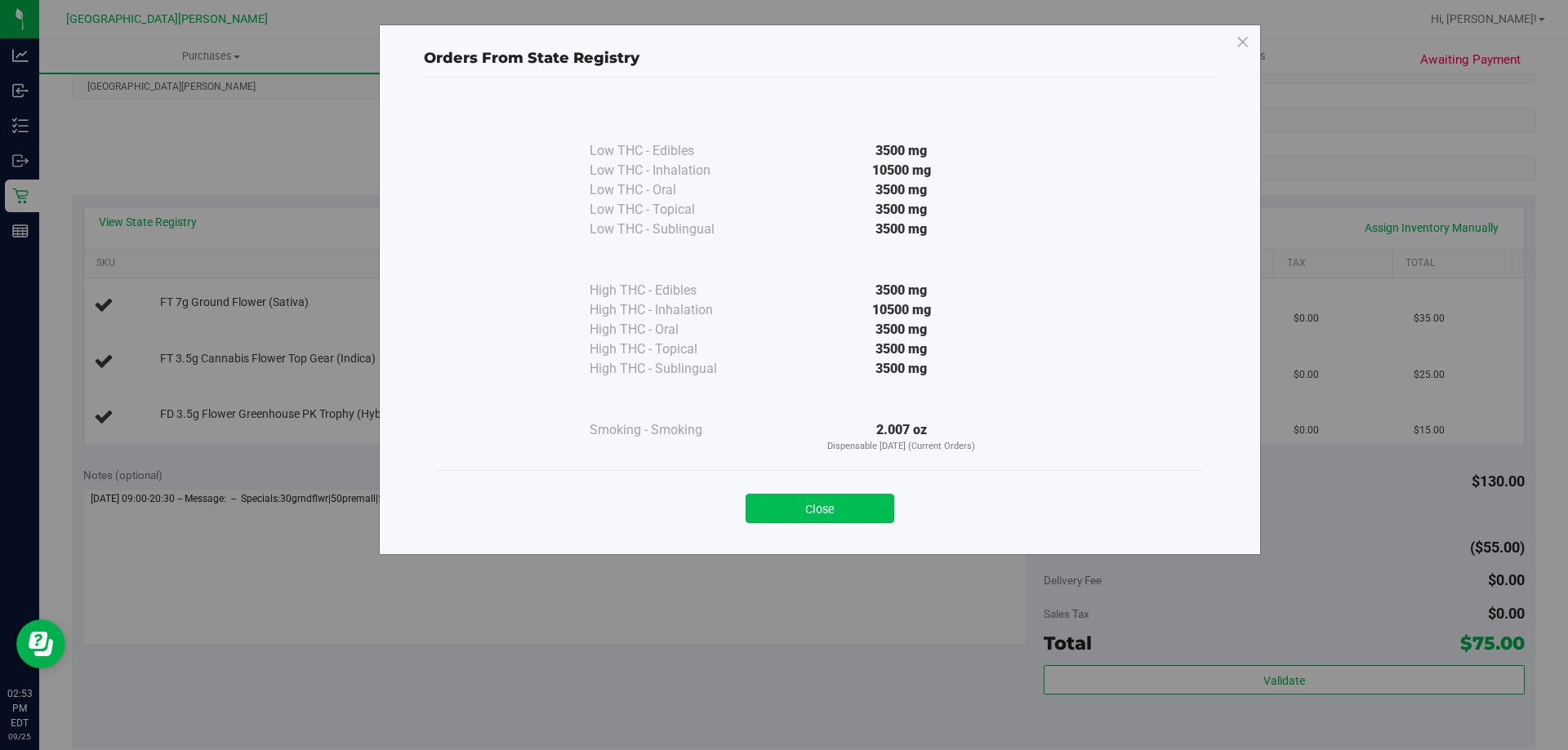
click at [876, 520] on button "Close" at bounding box center [820, 509] width 149 height 30
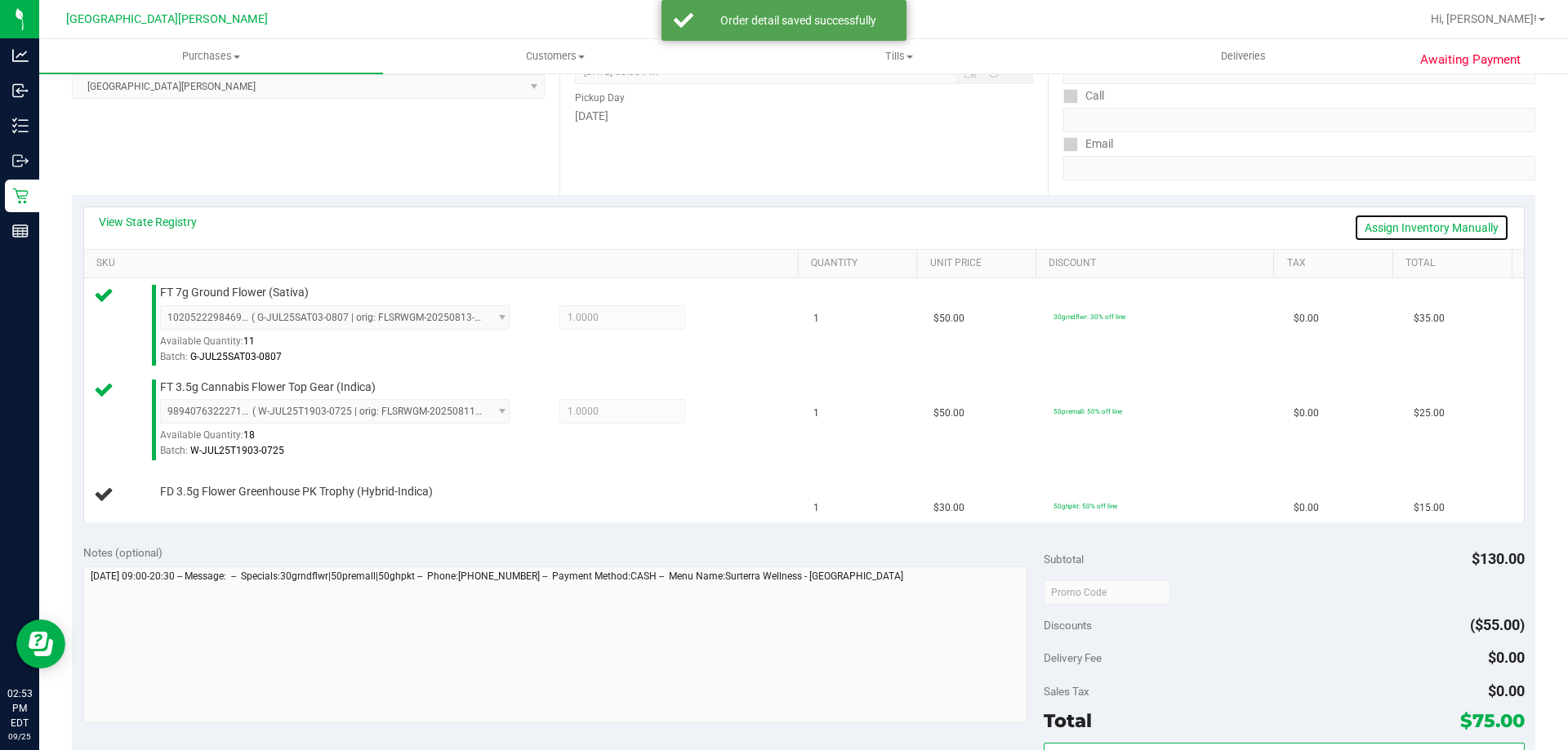
click at [1397, 230] on link "Assign Inventory Manually" at bounding box center [1431, 228] width 155 height 28
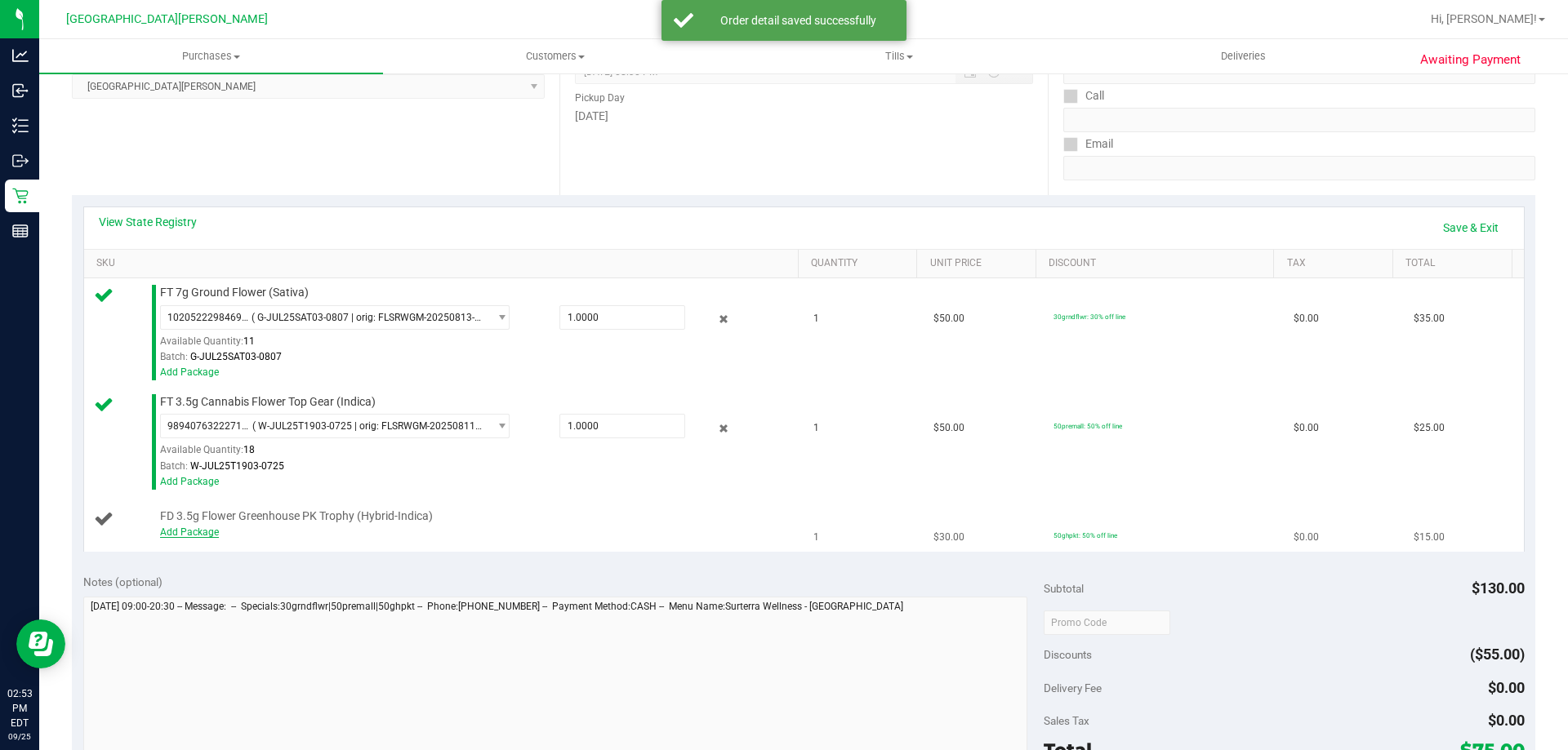
click at [180, 529] on link "Add Package" at bounding box center [189, 532] width 59 height 12
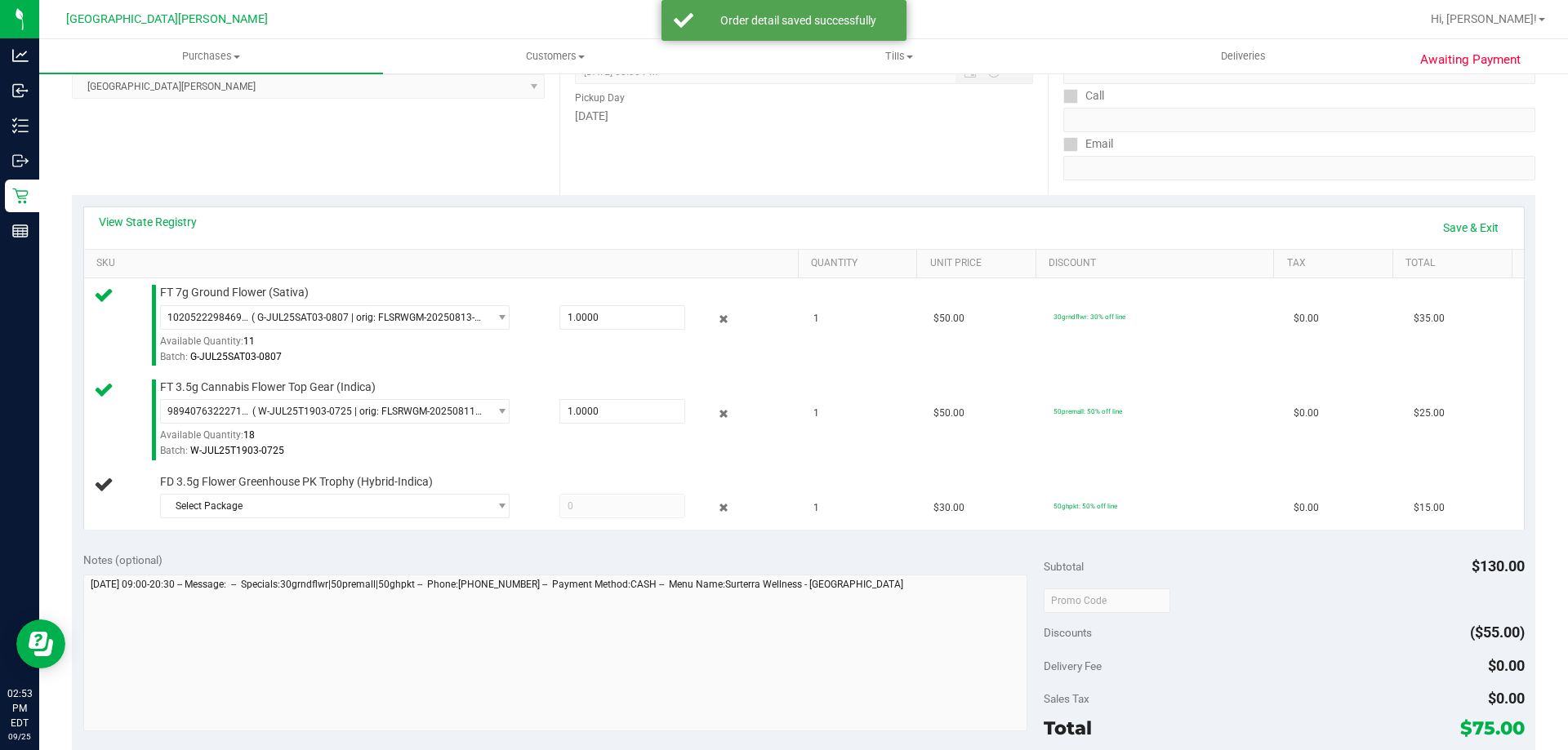
click at [256, 535] on div "View State Registry Save & Exit SKU Quantity Unit Price Discount Tax Total FT 7…" at bounding box center [803, 368] width 1464 height 346
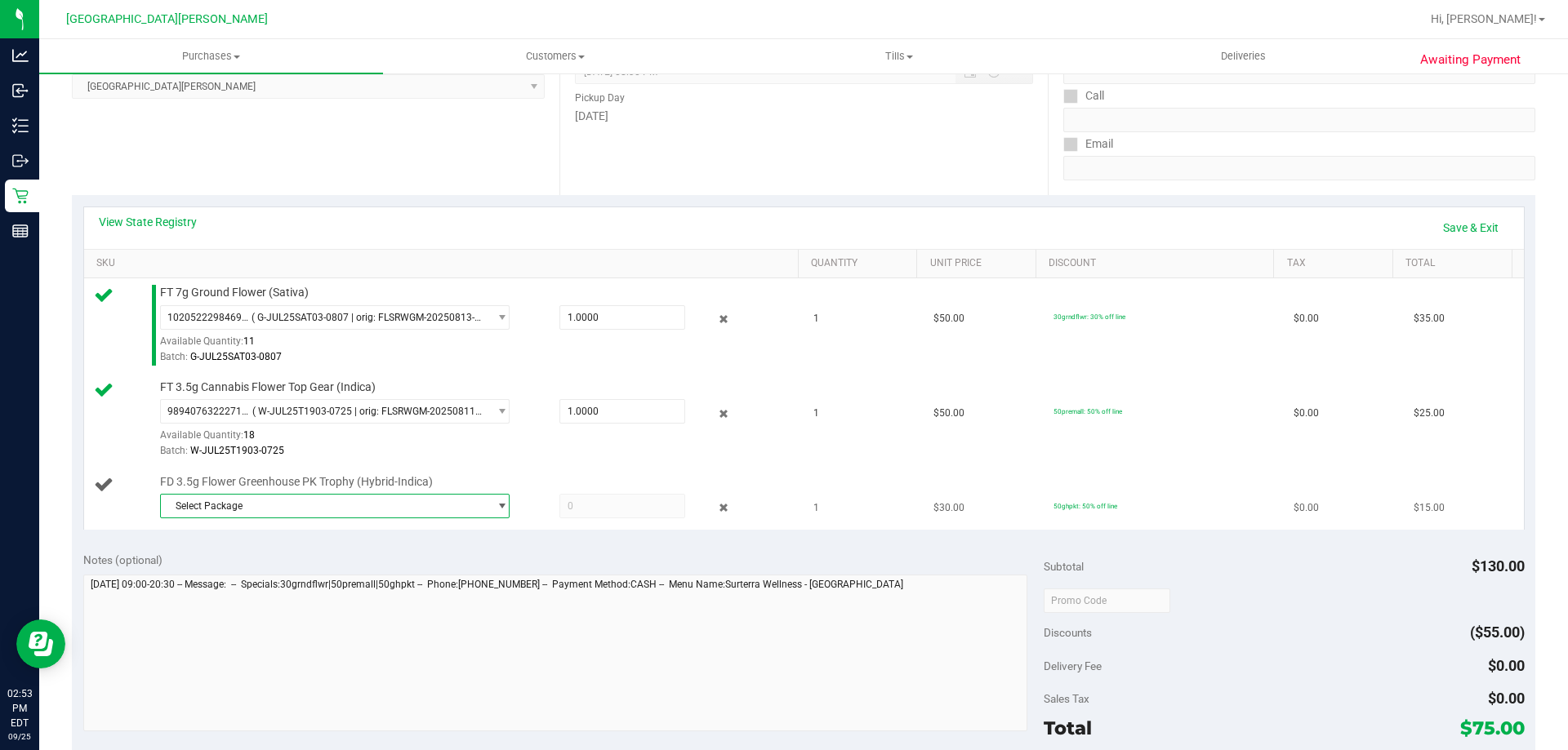
click at [276, 496] on span "Select Package" at bounding box center [325, 505] width 328 height 23
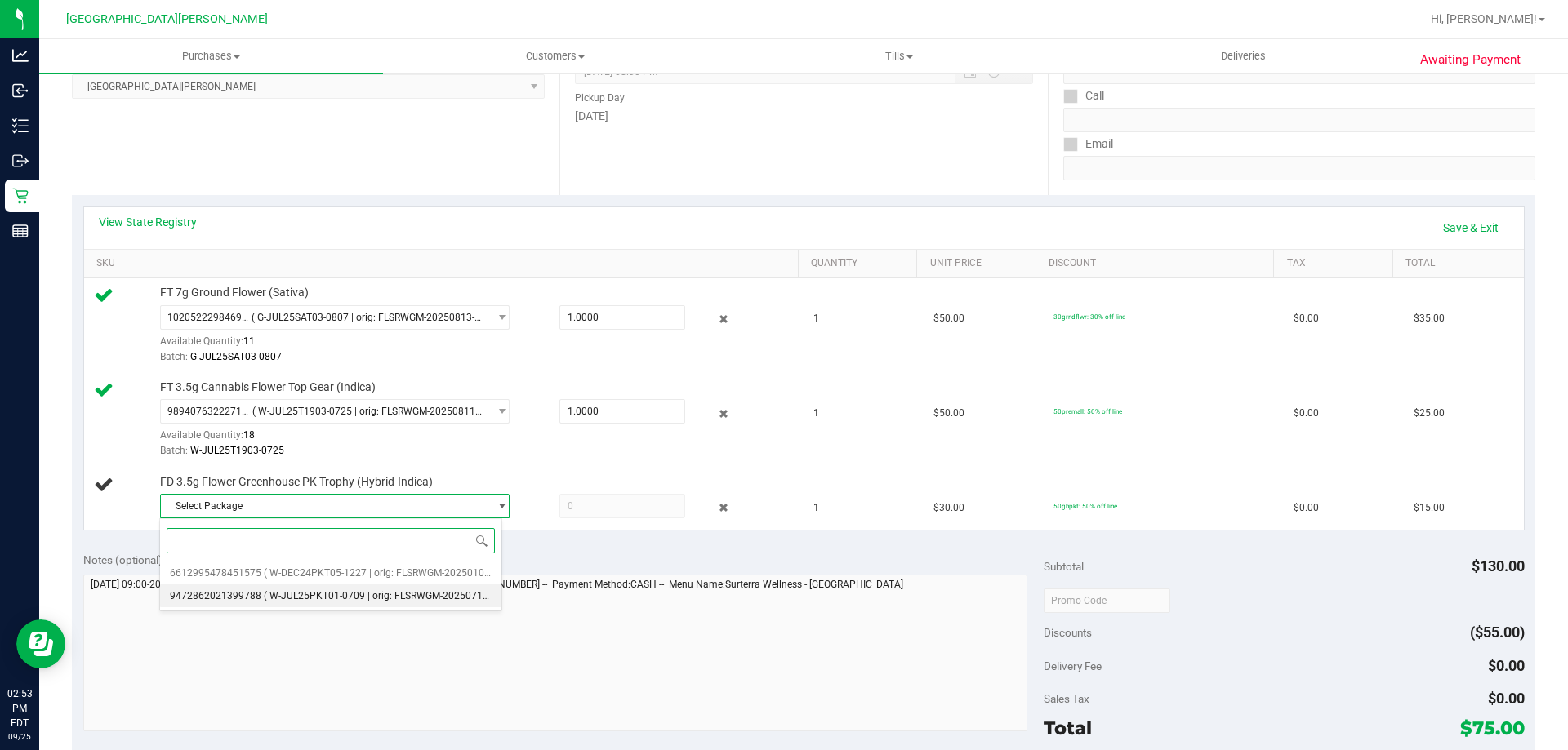
click at [288, 595] on span "( W-JUL25PKT01-0709 | orig: FLSRWGM-20250717-132 )" at bounding box center [388, 595] width 249 height 12
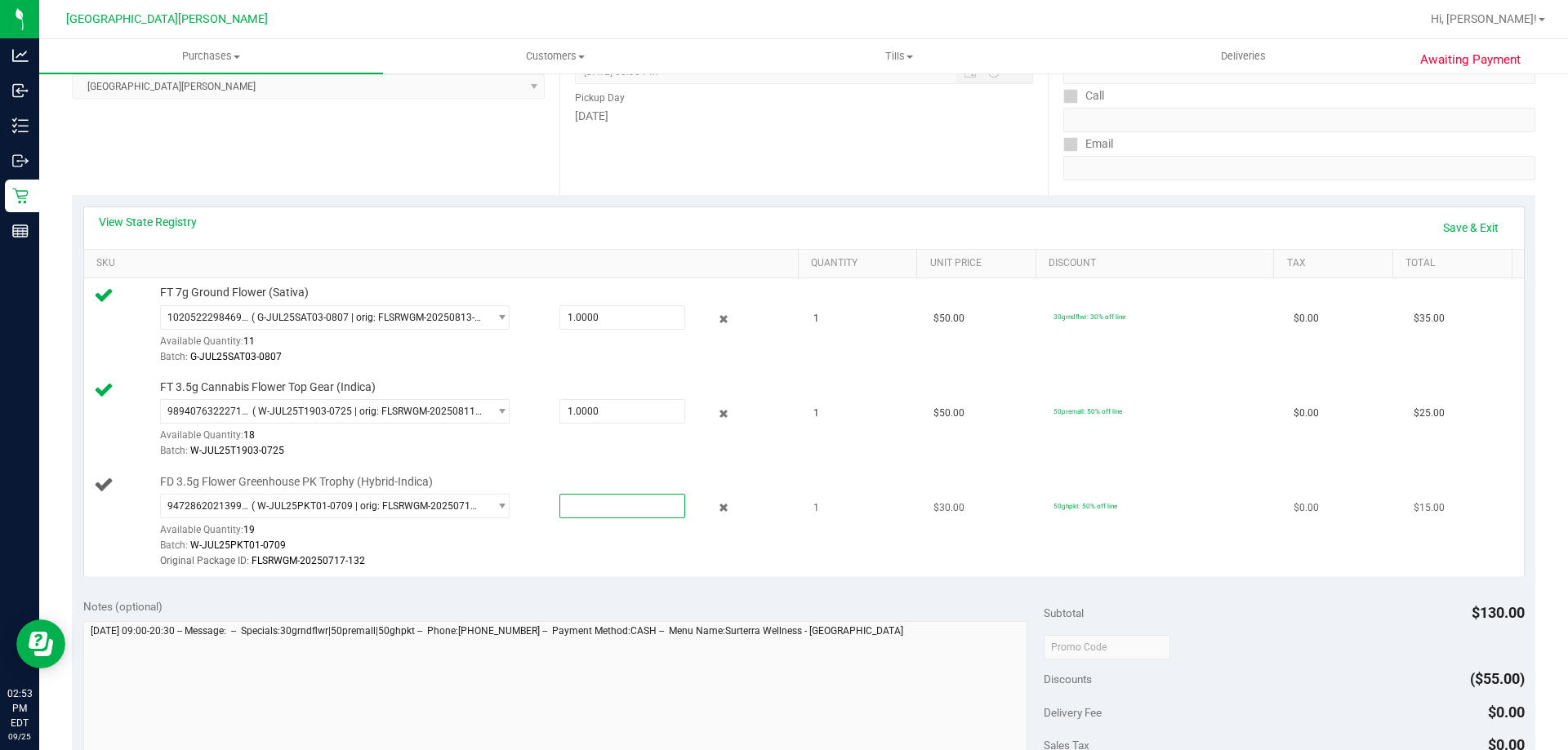
click at [574, 515] on span at bounding box center [622, 506] width 126 height 24
type input "1"
type input "1.0000"
click at [608, 233] on div "View State Registry Save & Exit" at bounding box center [804, 228] width 1410 height 28
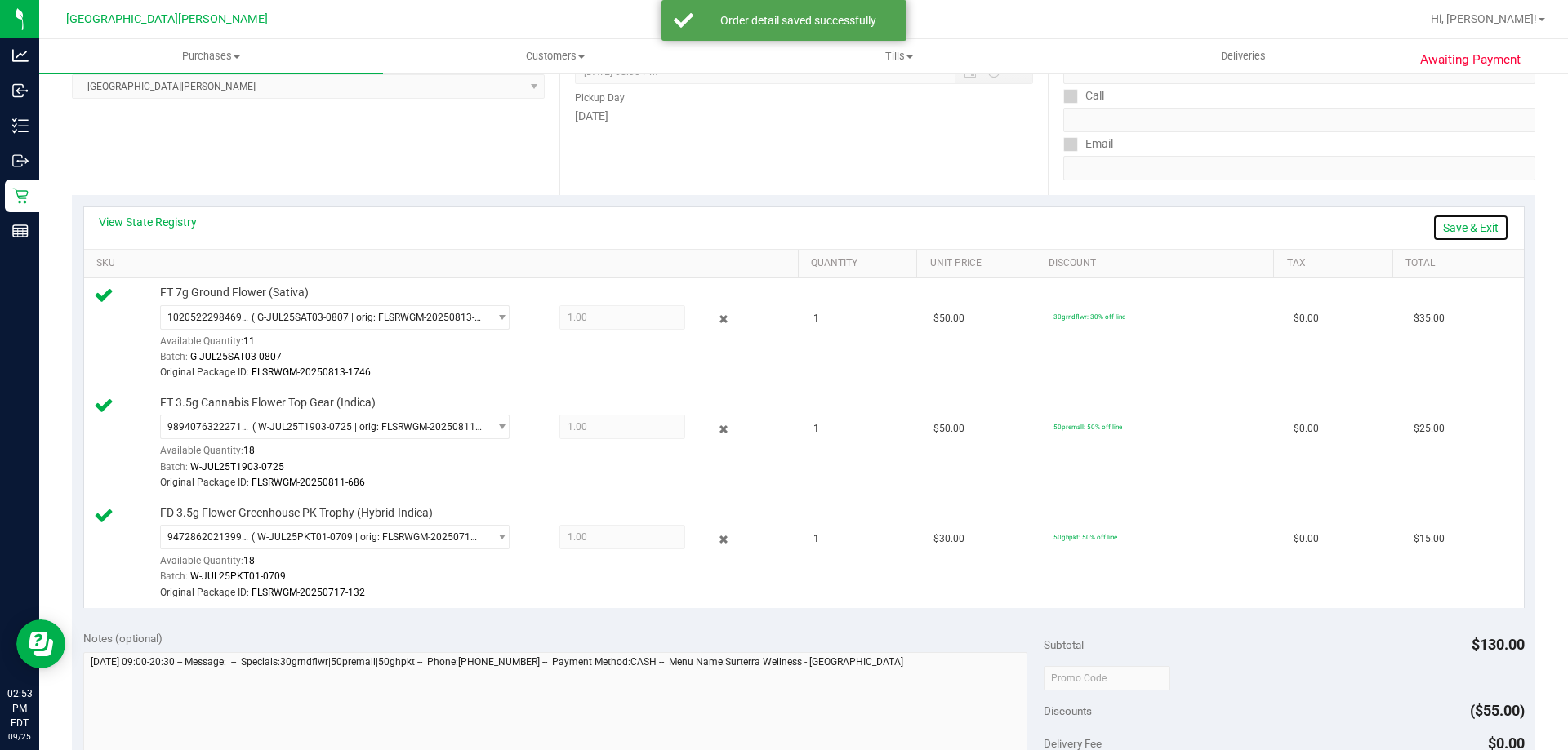
click at [1442, 222] on link "Save & Exit" at bounding box center [1470, 228] width 77 height 28
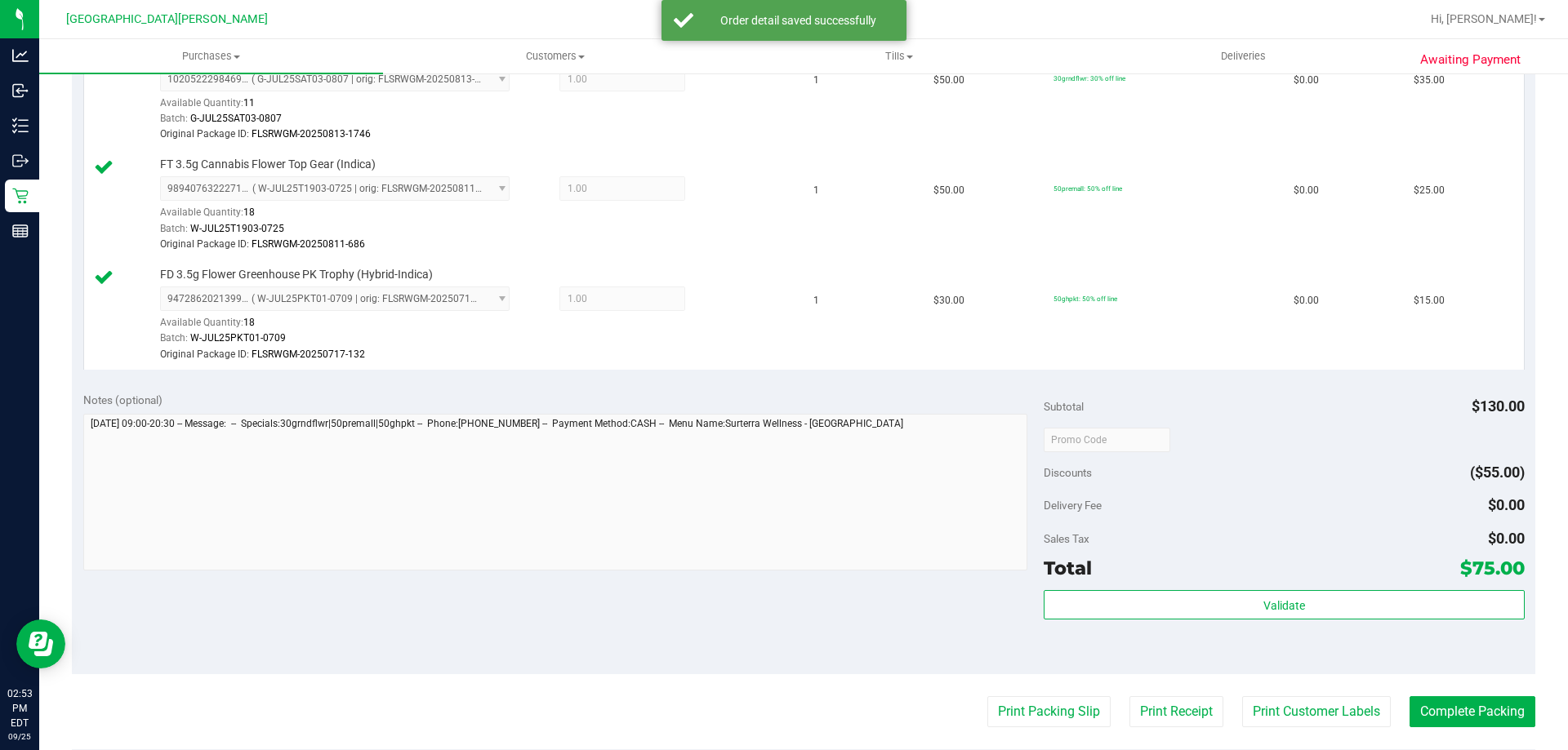
scroll to position [653, 0]
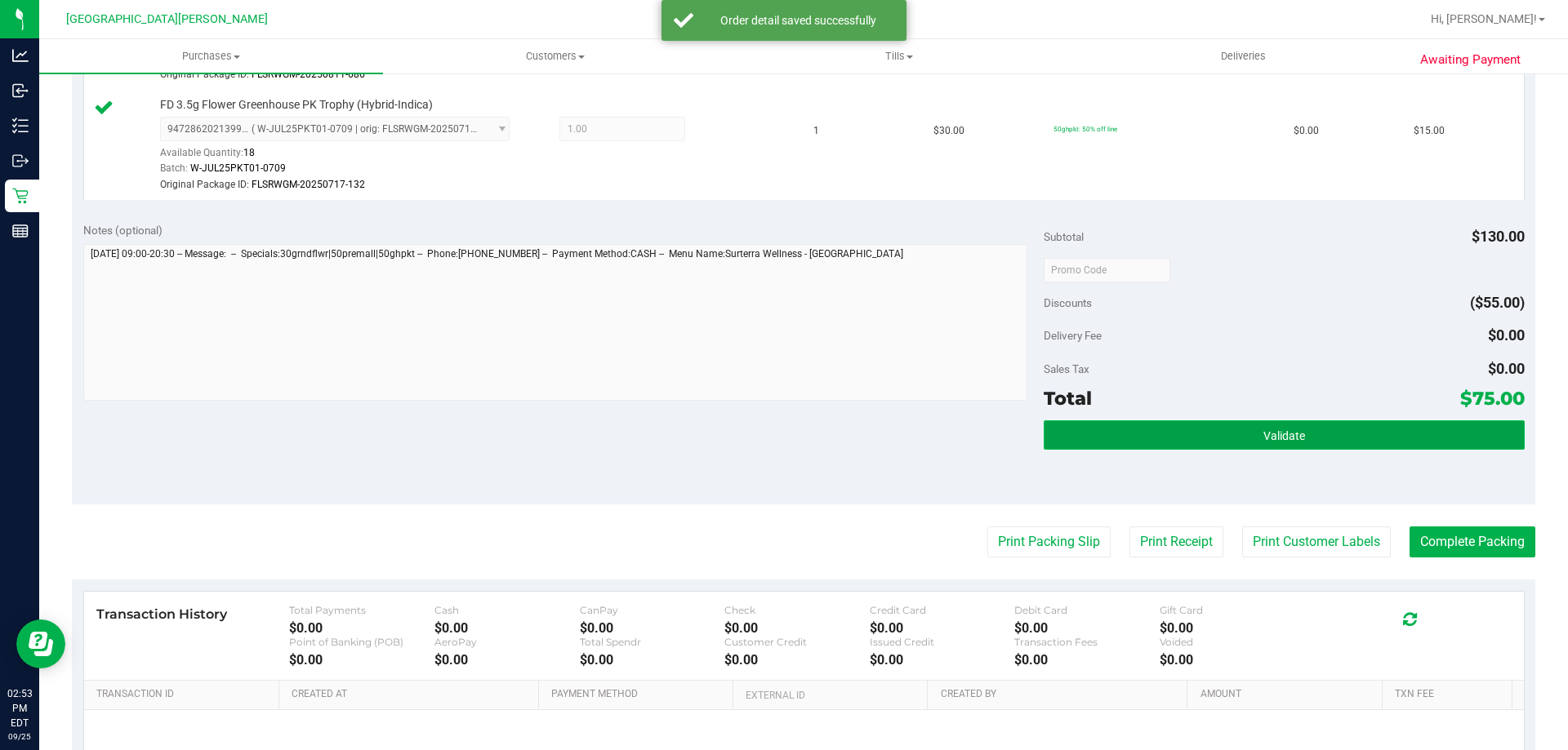
click at [1216, 434] on button "Validate" at bounding box center [1283, 435] width 480 height 30
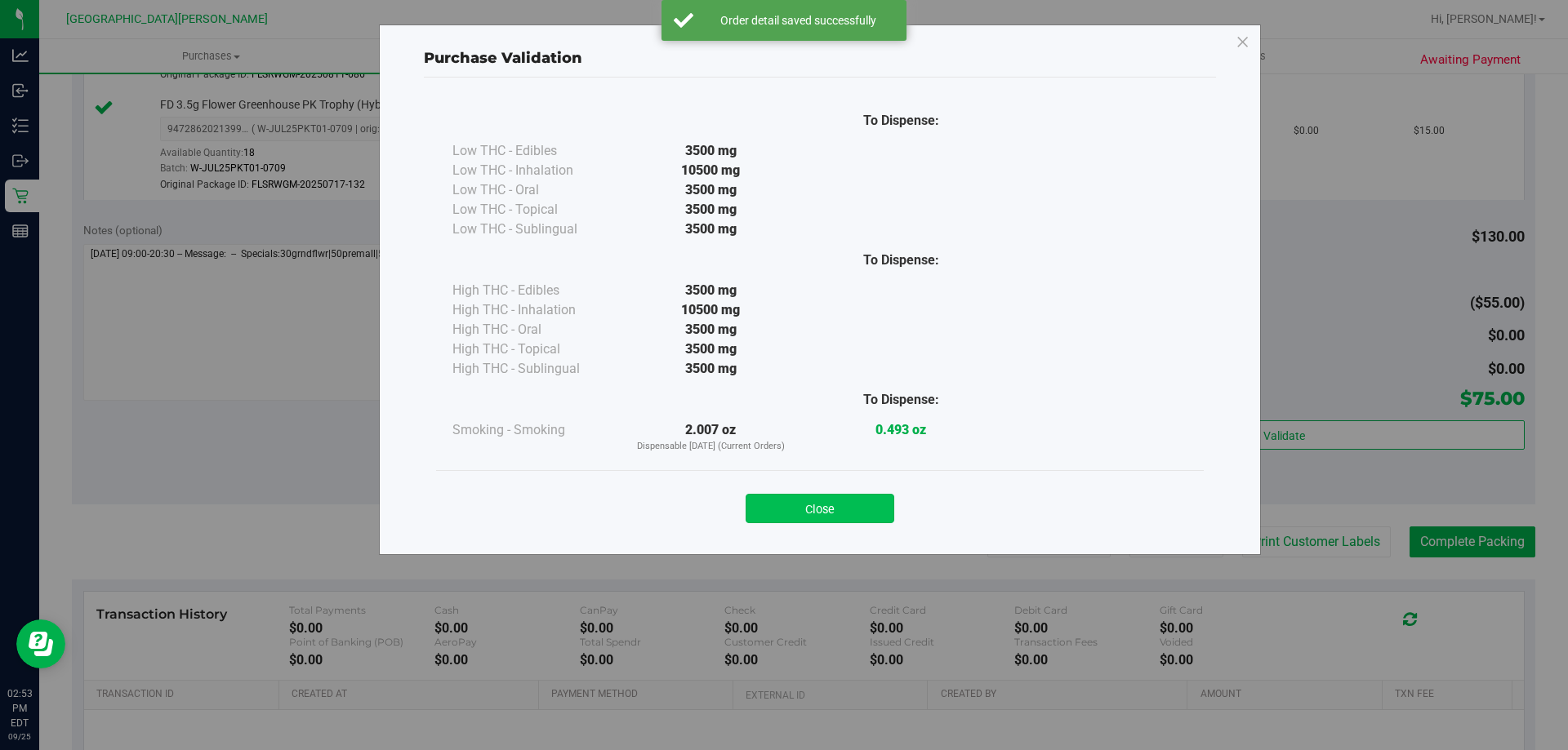
click at [853, 515] on button "Close" at bounding box center [820, 509] width 149 height 30
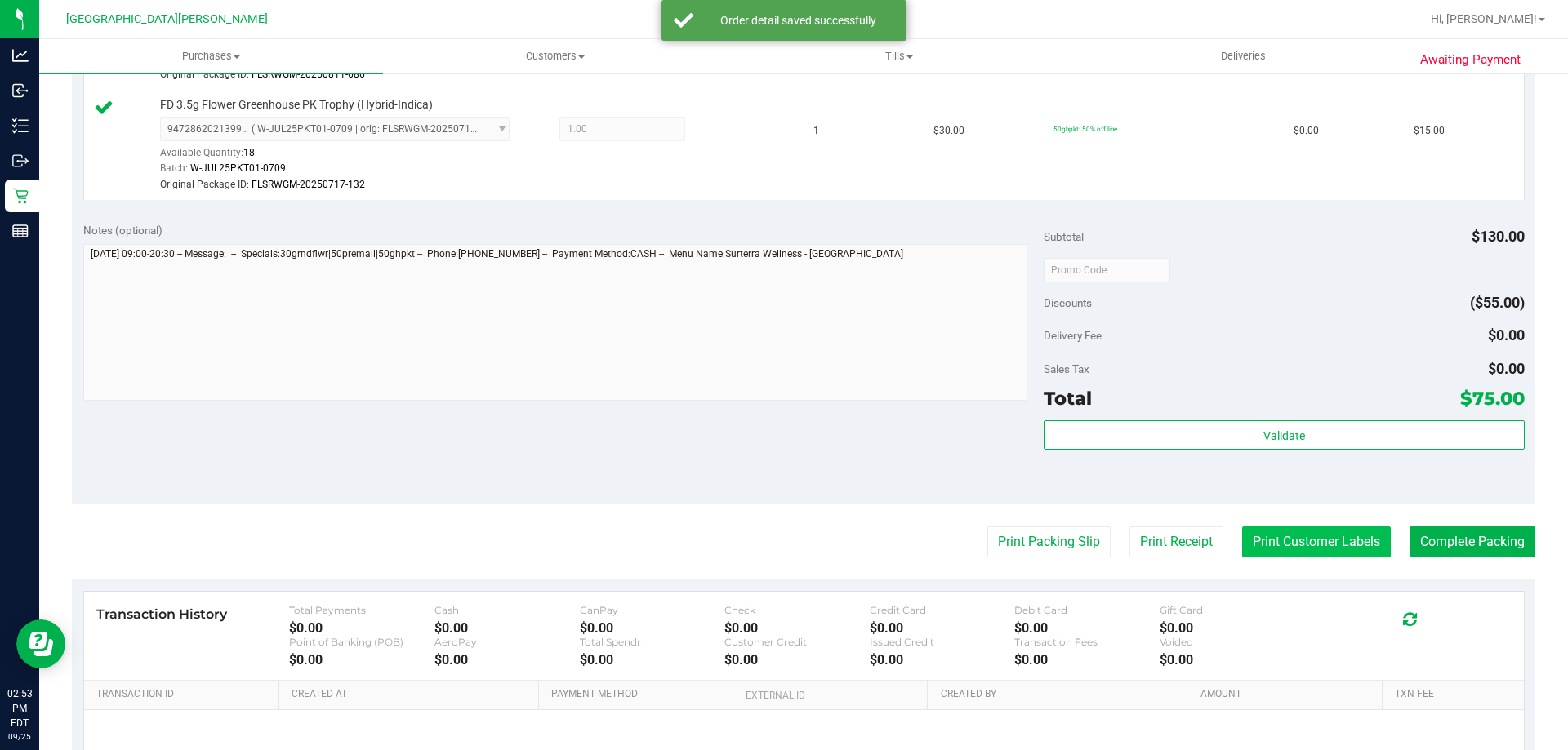
click at [1289, 535] on button "Print Customer Labels" at bounding box center [1316, 542] width 149 height 31
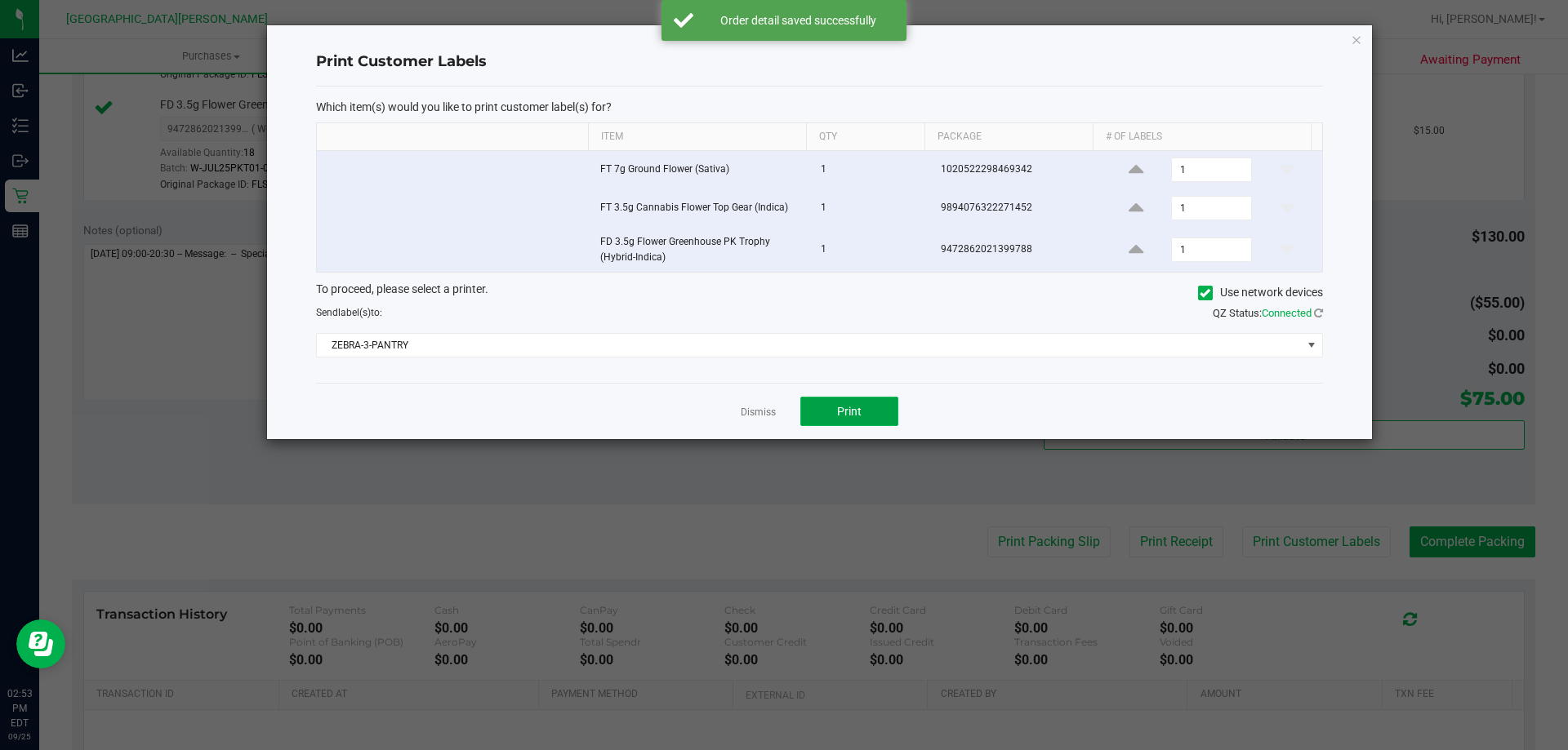
click at [842, 416] on span "Print" at bounding box center [848, 411] width 24 height 14
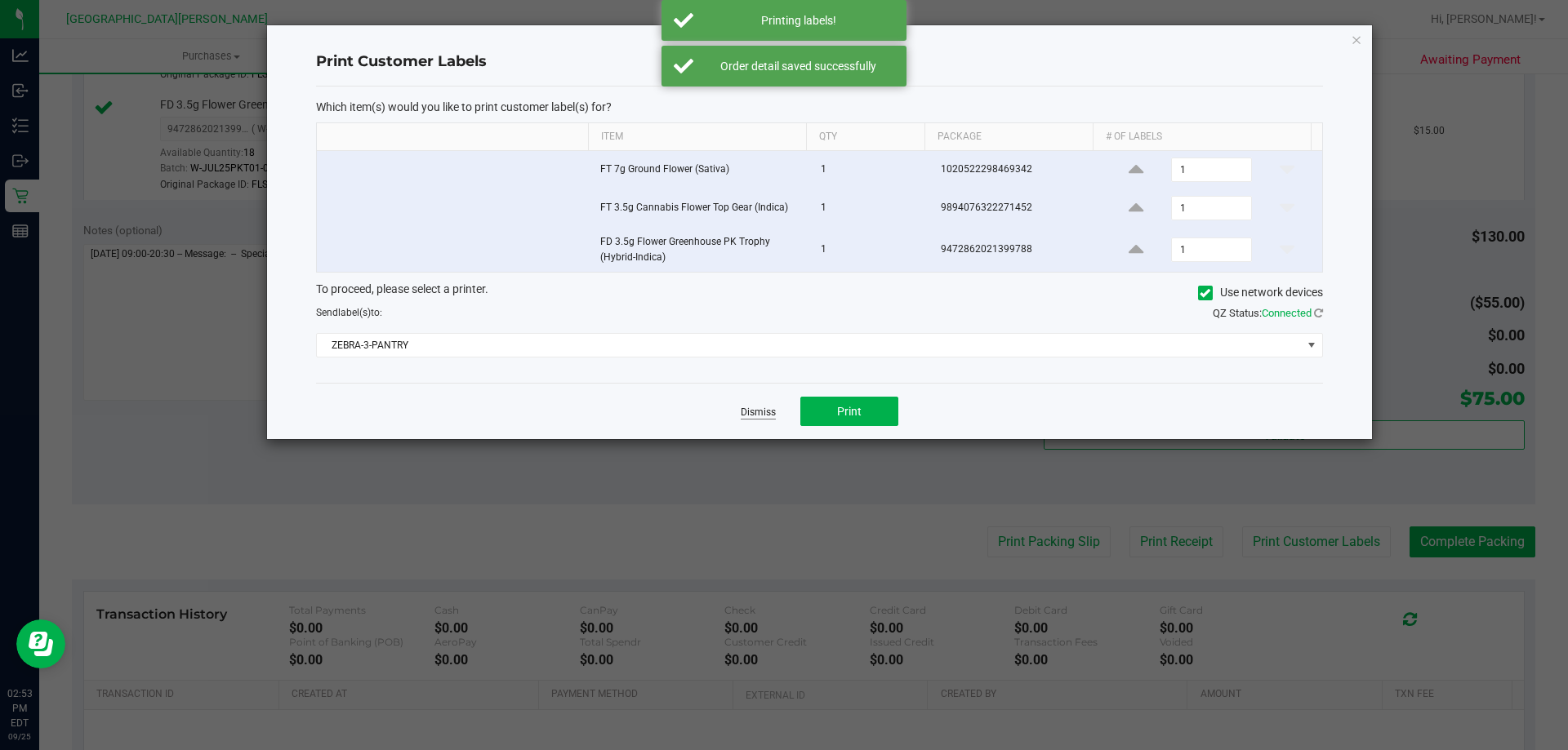
click at [756, 407] on link "Dismiss" at bounding box center [757, 412] width 35 height 14
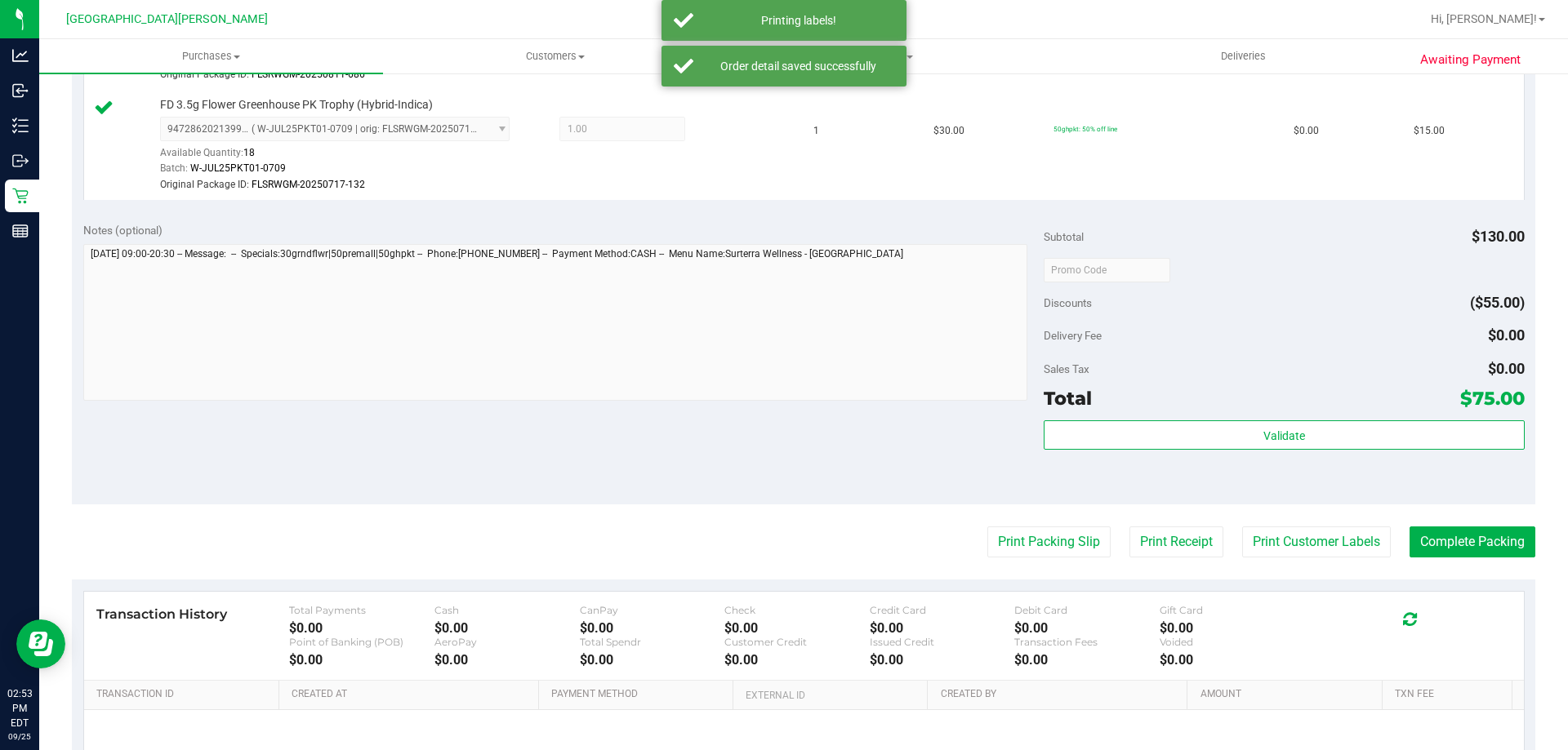
click at [711, 420] on div "Notes (optional) Subtotal $130.00 Discounts ($55.00) Delivery Fee $0.00 Sales T…" at bounding box center [803, 357] width 1464 height 294
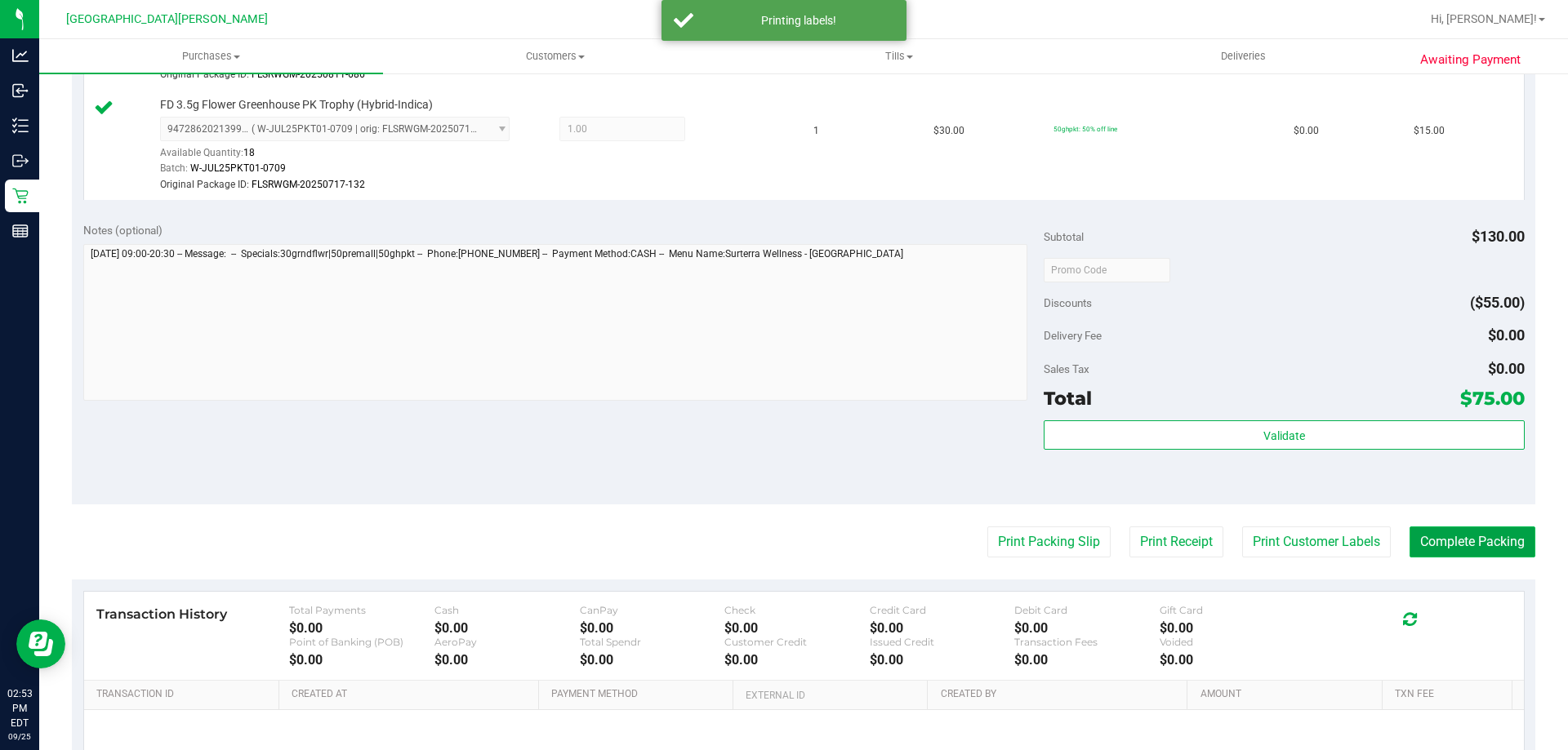
click at [1471, 542] on button "Complete Packing" at bounding box center [1473, 542] width 126 height 31
